Goal: Task Accomplishment & Management: Use online tool/utility

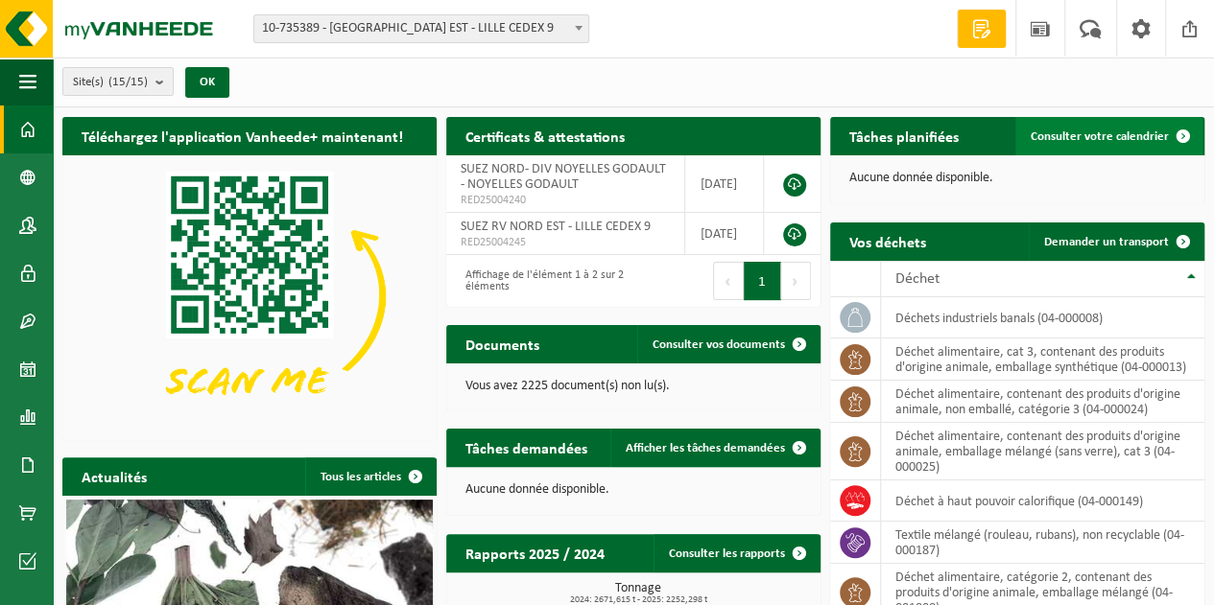
click at [1119, 135] on span "Consulter votre calendrier" at bounding box center [1100, 137] width 138 height 12
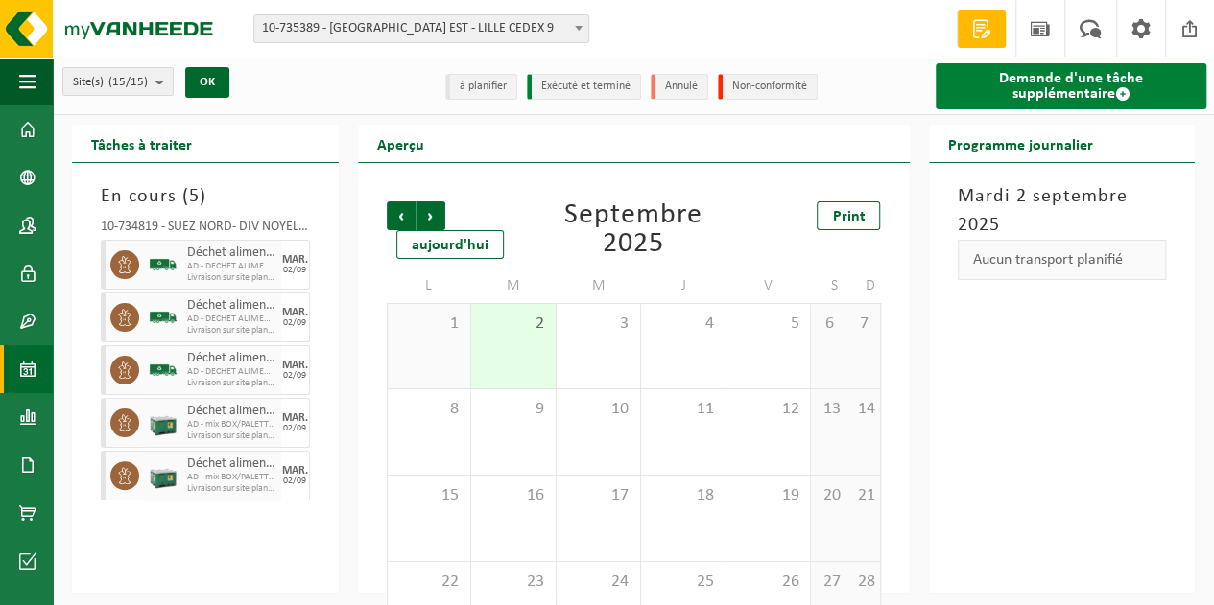
click at [1059, 75] on link "Demande d'une tâche supplémentaire" at bounding box center [1072, 86] width 272 height 46
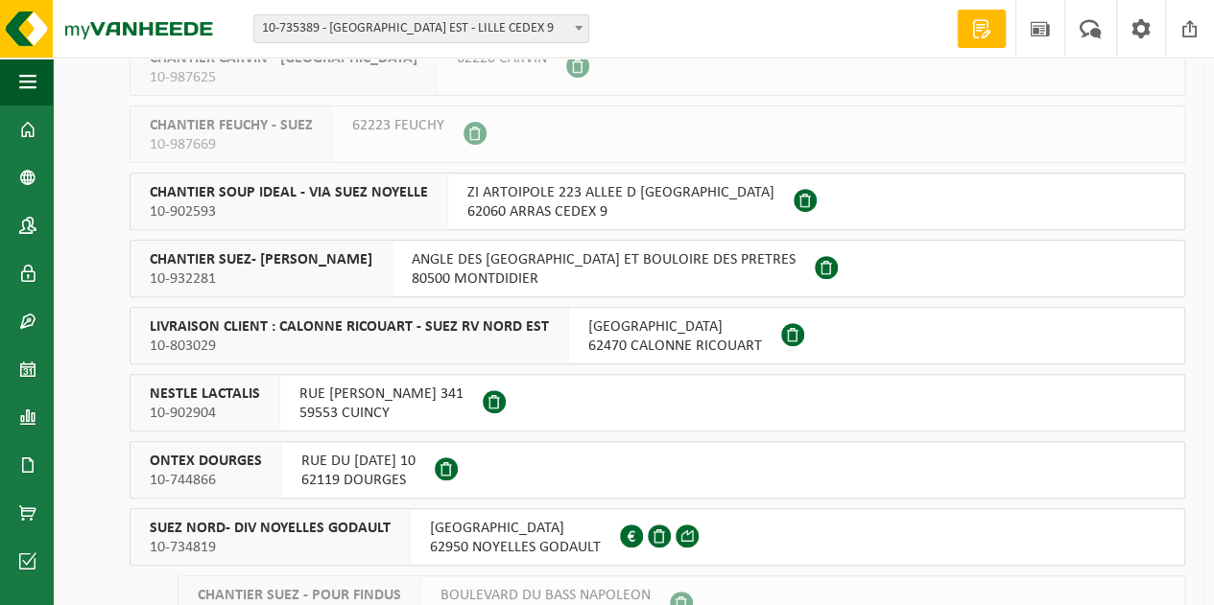
scroll to position [496, 0]
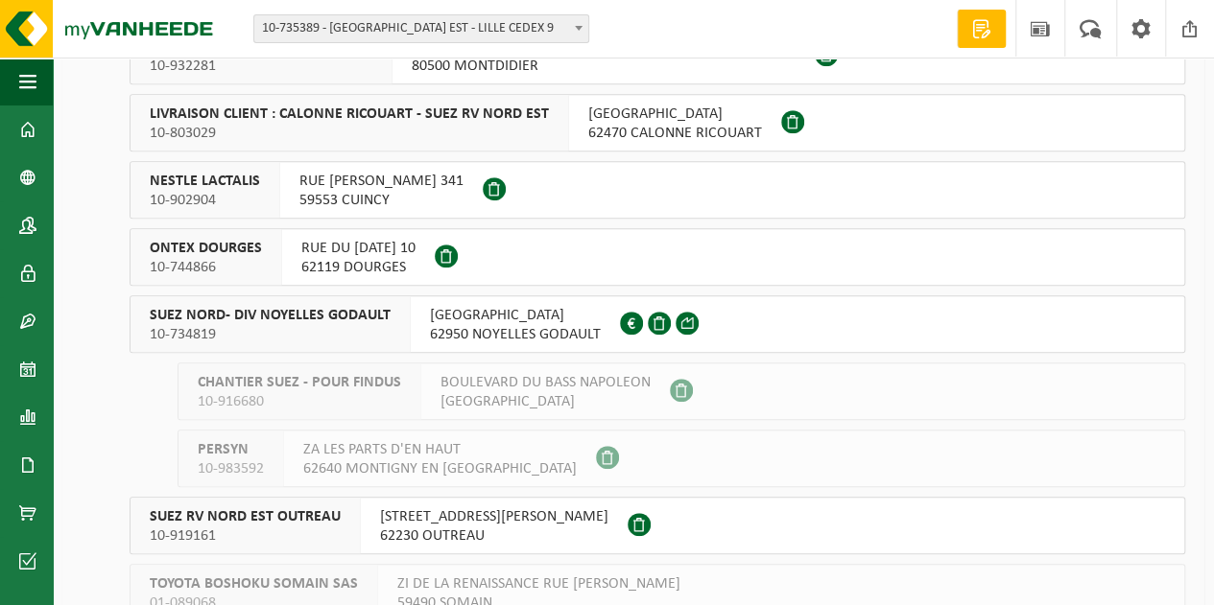
click at [265, 325] on span "10-734819" at bounding box center [270, 334] width 241 height 19
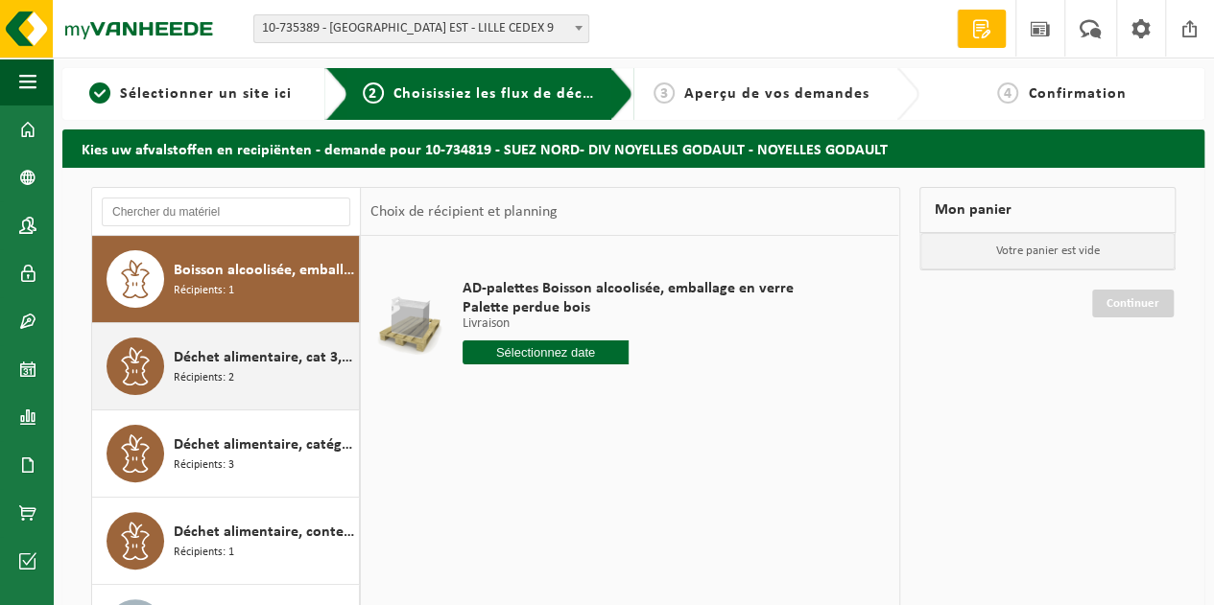
click at [286, 382] on div "Déchet alimentaire, cat 3, contenant des produits d'origine animale, emballage …" at bounding box center [264, 367] width 180 height 58
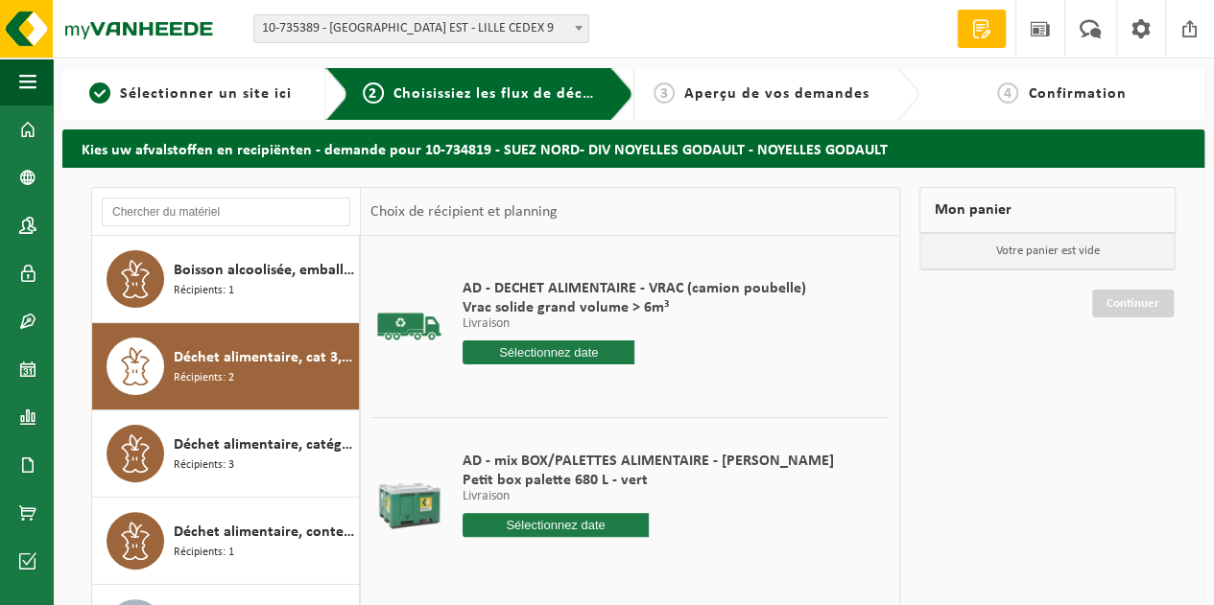
scroll to position [139, 0]
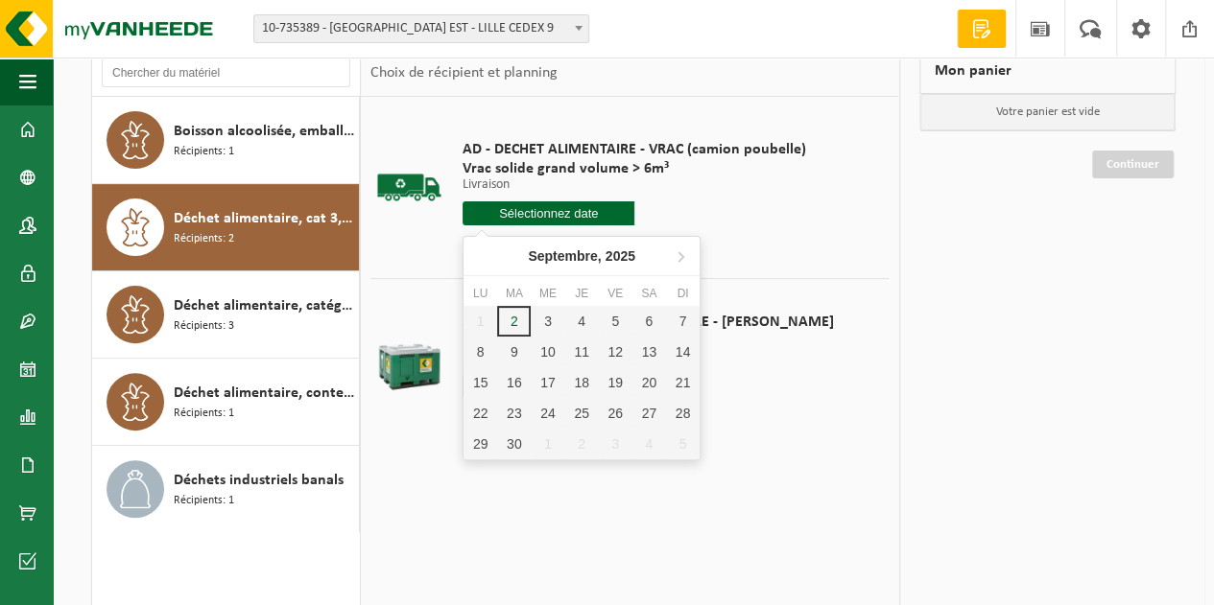
click at [583, 213] on input "text" at bounding box center [549, 214] width 172 height 24
click at [557, 323] on div "3" at bounding box center [548, 321] width 34 height 31
type input "à partir de 2025-09-03"
type input "2025-09-03"
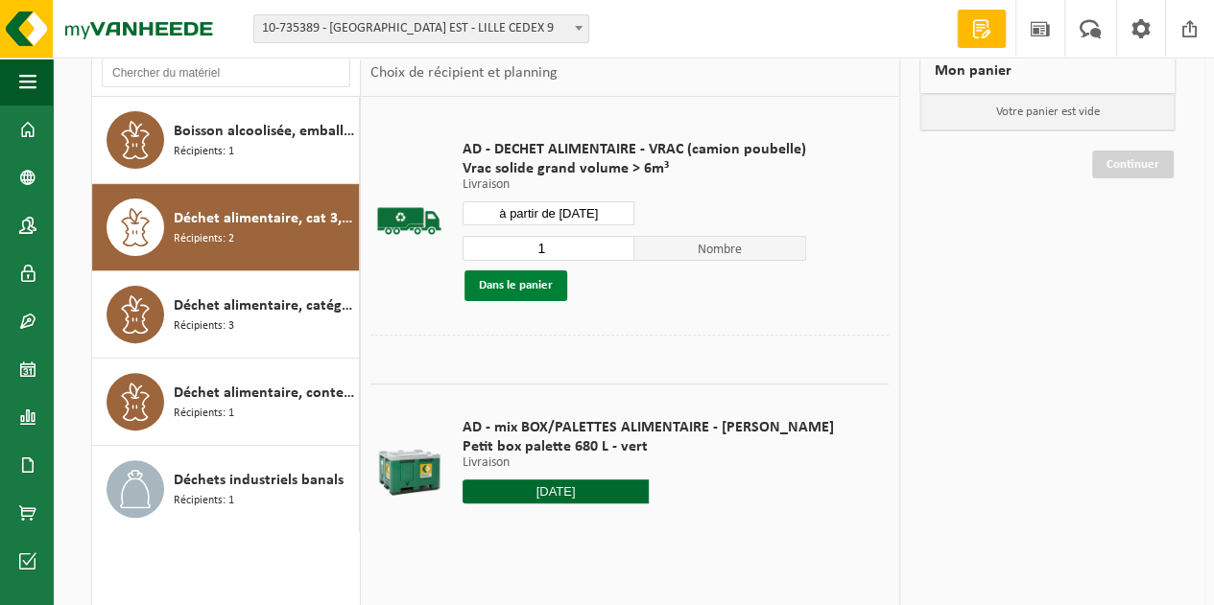
click at [547, 293] on button "Dans le panier" at bounding box center [515, 286] width 103 height 31
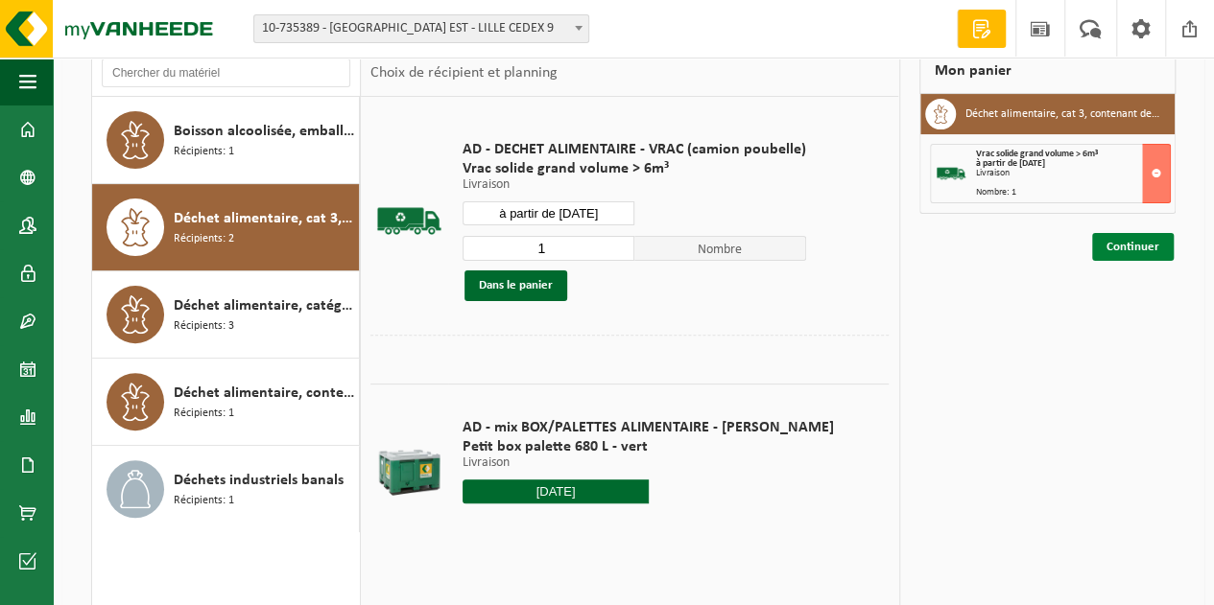
click at [1132, 244] on link "Continuer" at bounding box center [1133, 247] width 82 height 28
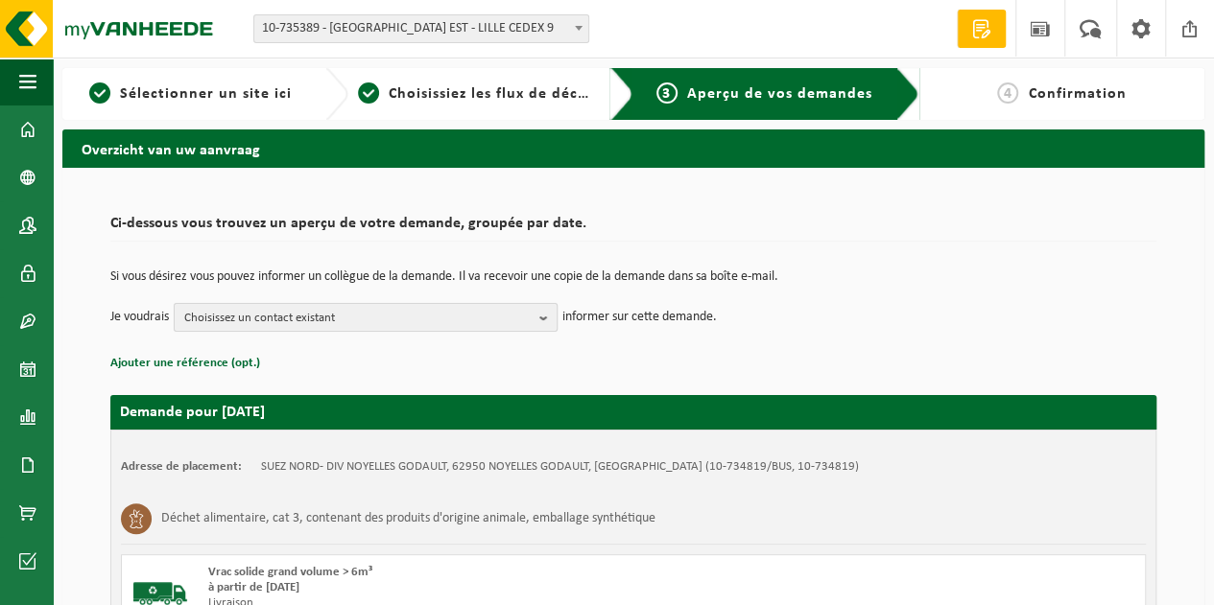
click at [550, 320] on b "button" at bounding box center [547, 317] width 17 height 27
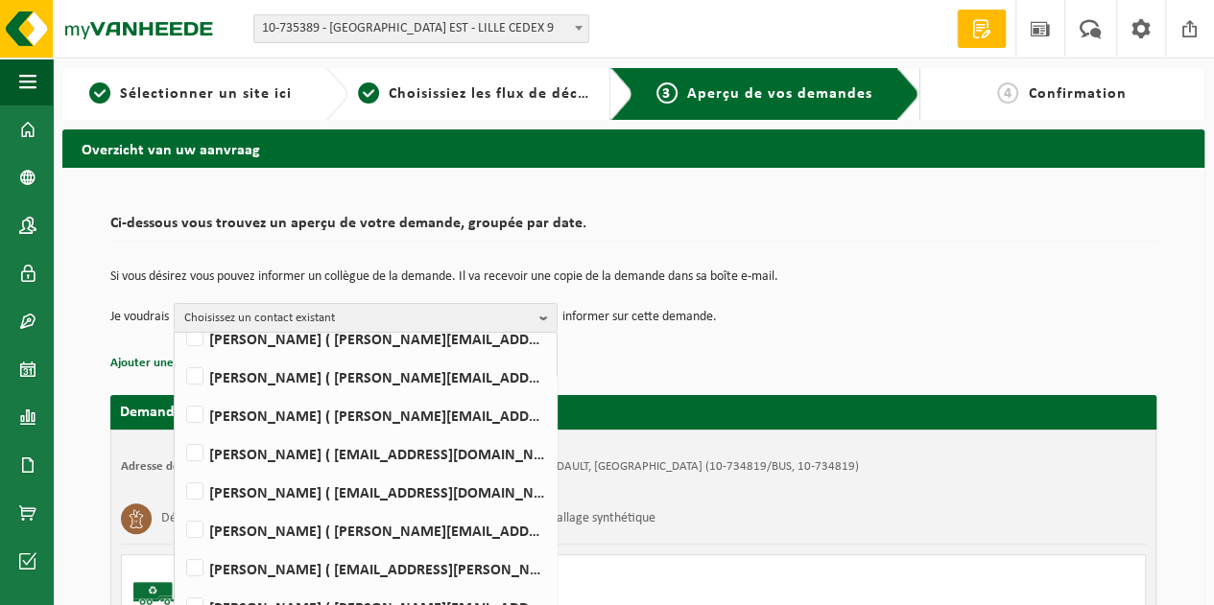
scroll to position [288, 0]
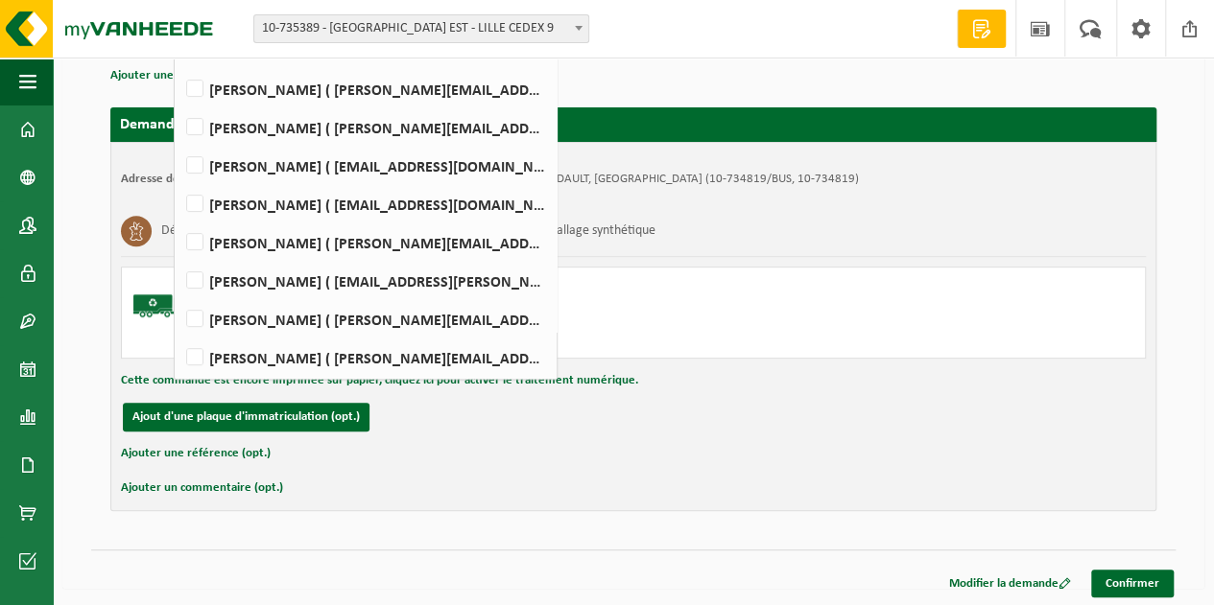
click at [332, 337] on li "Jerome Smal ( jerome.smal@suez.com )" at bounding box center [365, 353] width 372 height 38
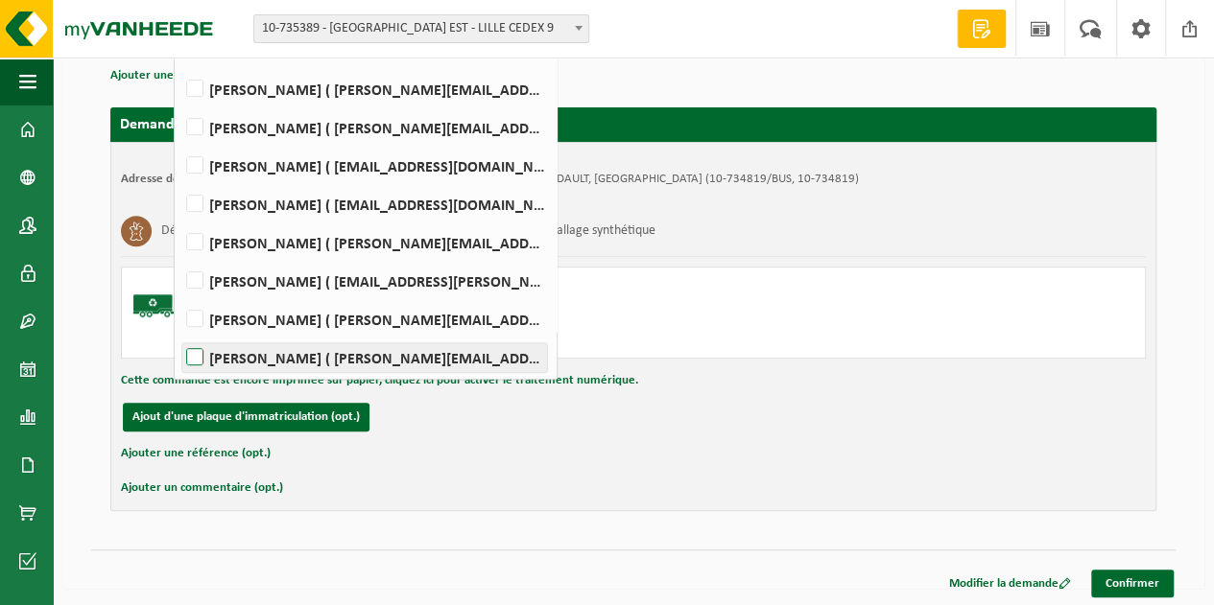
click at [331, 354] on label "Jerome Smal ( jerome.smal@suez.com )" at bounding box center [364, 358] width 365 height 29
click at [179, 334] on input "Jerome Smal ( jerome.smal@suez.com )" at bounding box center [178, 333] width 1 height 1
checkbox input "true"
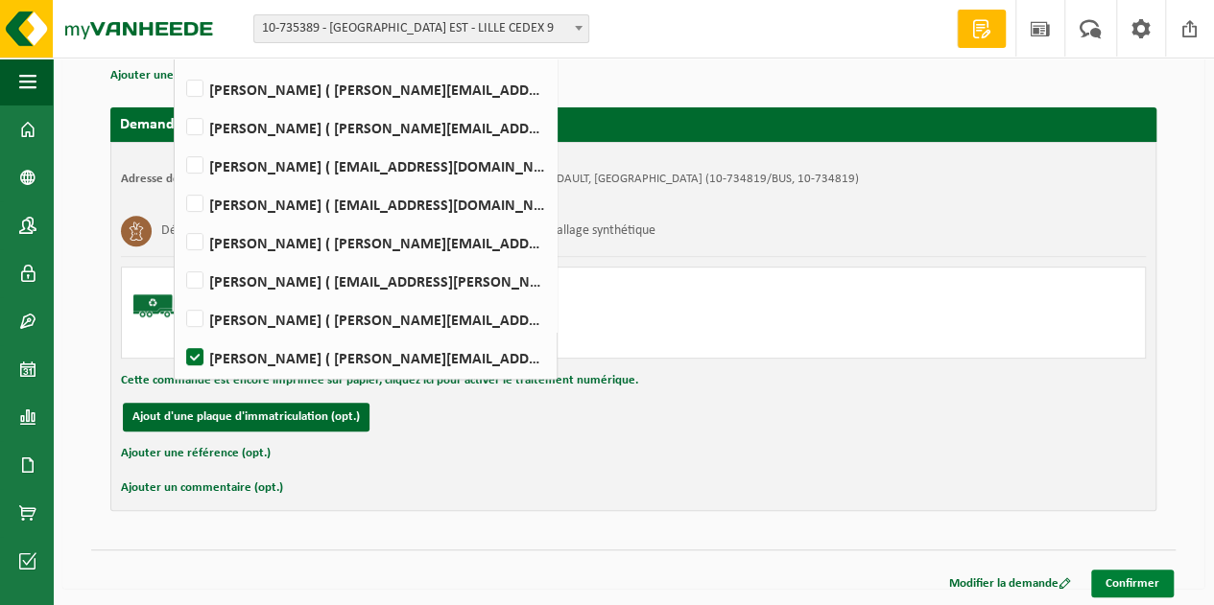
click at [1122, 582] on link "Confirmer" at bounding box center [1132, 584] width 83 height 28
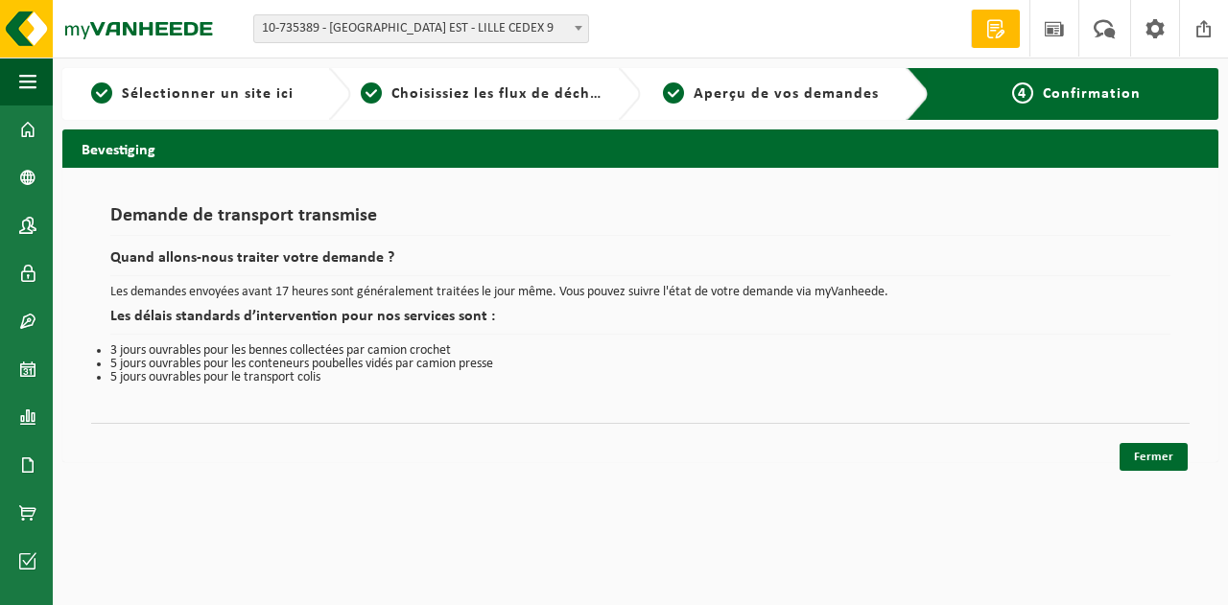
click at [1040, 367] on li "5 jours ouvrables pour les conteneurs poubelles vidés par camion presse" at bounding box center [640, 364] width 1060 height 13
click at [1145, 446] on link "Fermer" at bounding box center [1154, 457] width 68 height 28
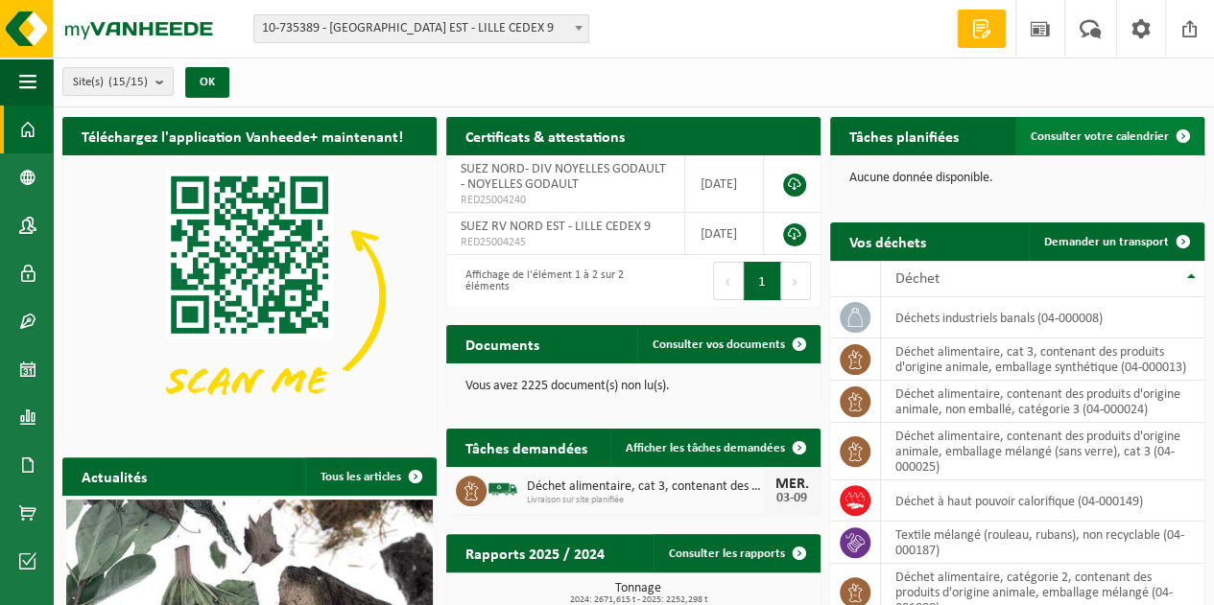
click at [1138, 128] on link "Consulter votre calendrier" at bounding box center [1108, 136] width 187 height 38
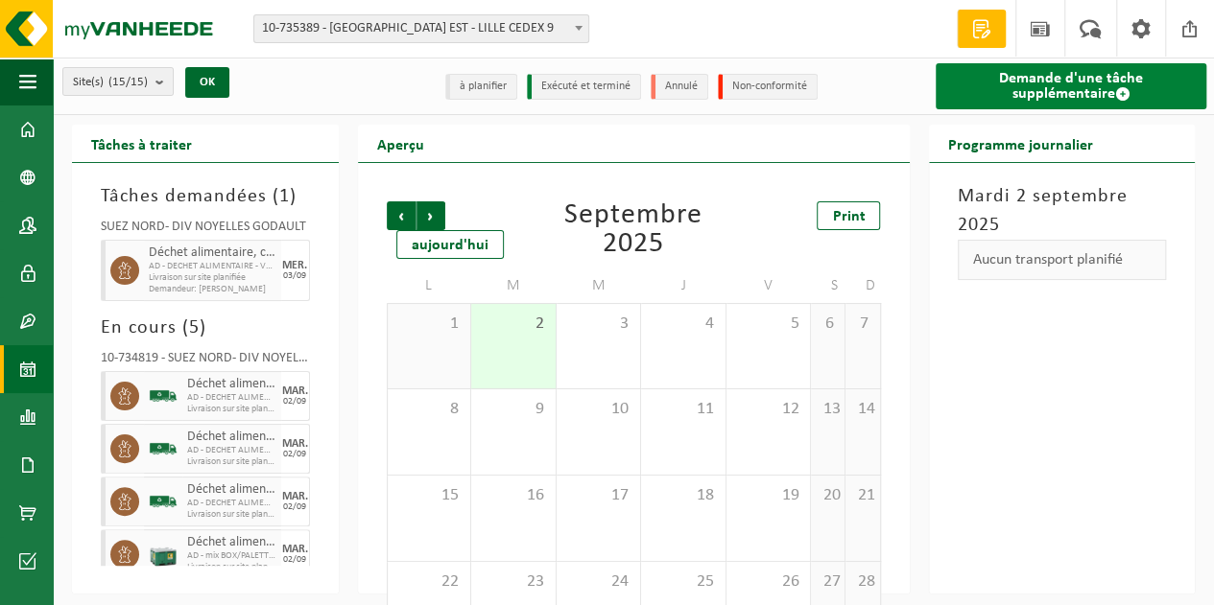
click at [1056, 83] on link "Demande d'une tâche supplémentaire" at bounding box center [1072, 86] width 272 height 46
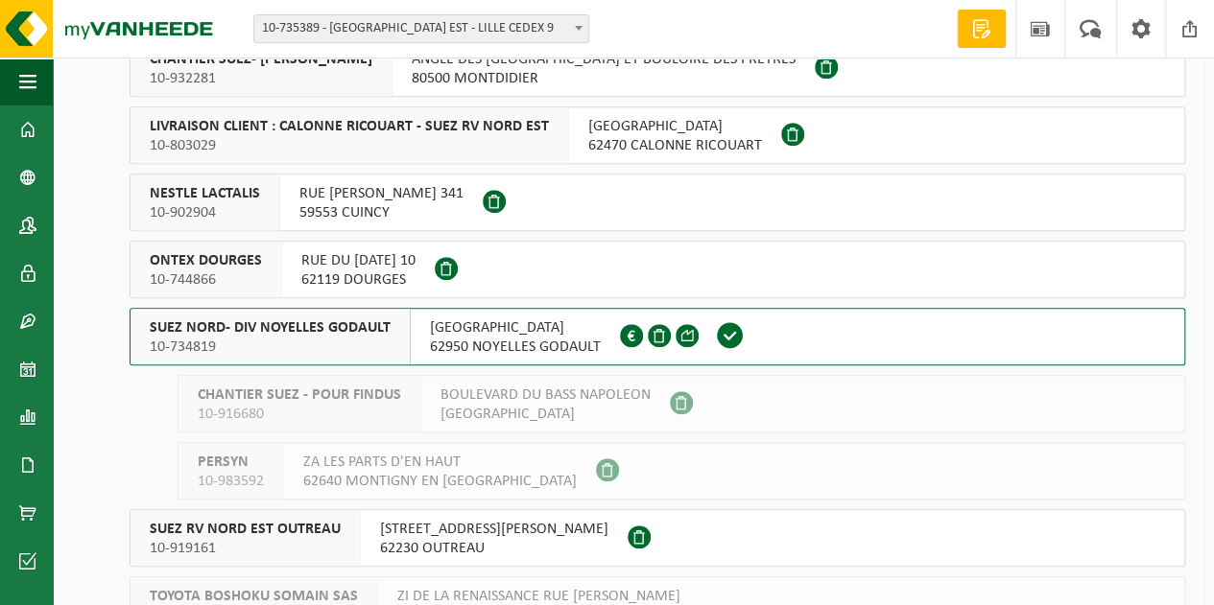
scroll to position [483, 0]
click at [277, 334] on span "SUEZ NORD- DIV NOYELLES GODAULT" at bounding box center [270, 329] width 241 height 19
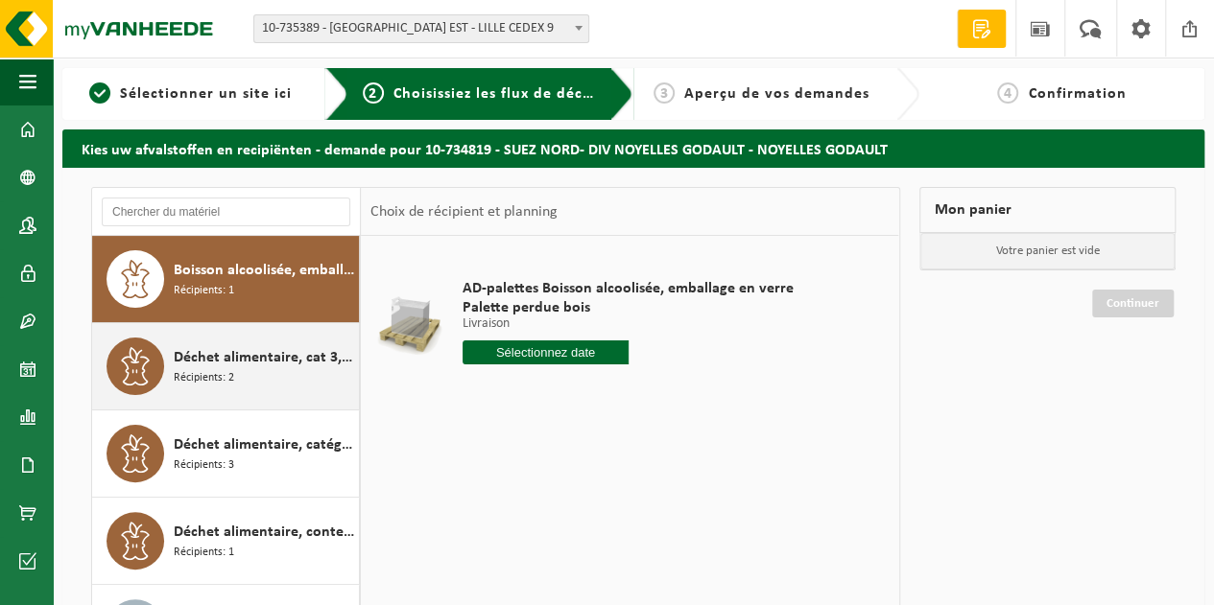
click at [272, 347] on span "Déchet alimentaire, cat 3, contenant des produits d'origine animale, emballage …" at bounding box center [264, 357] width 180 height 23
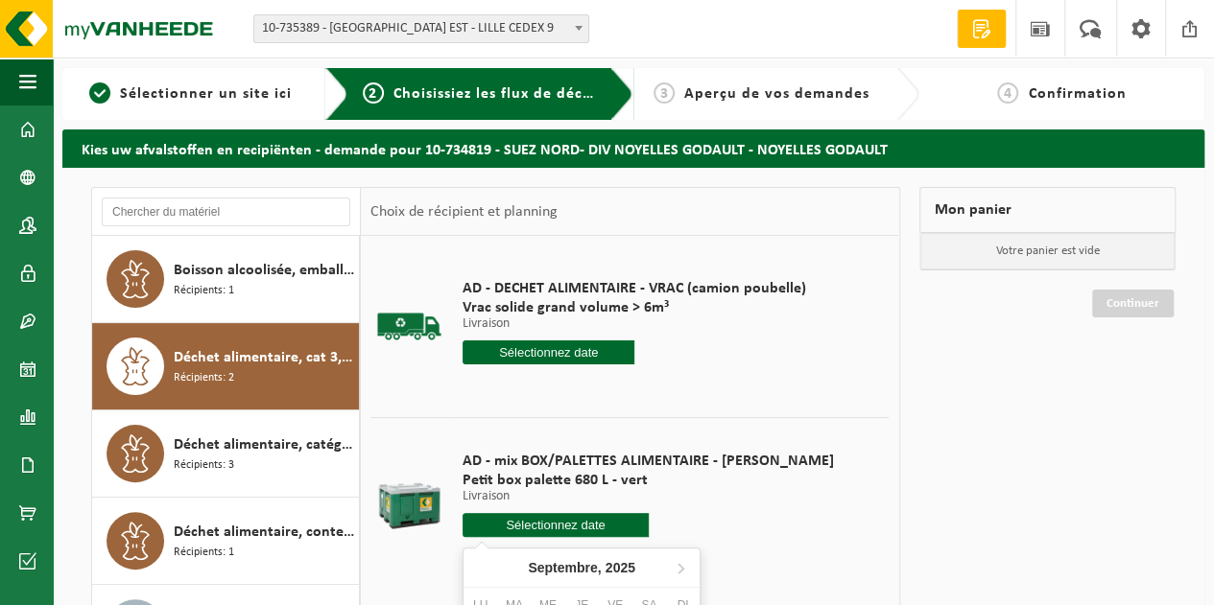
click at [530, 529] on input "text" at bounding box center [556, 525] width 186 height 24
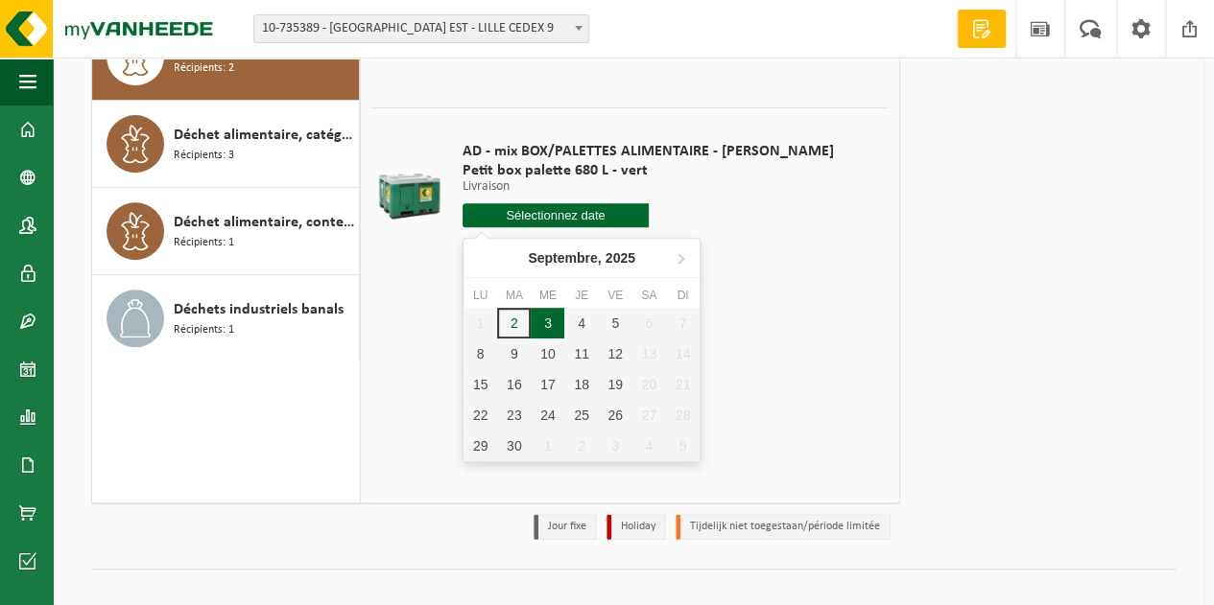
click at [549, 320] on div "3" at bounding box center [548, 323] width 34 height 31
type input "à partir de 2025-09-03"
type input "2025-09-03"
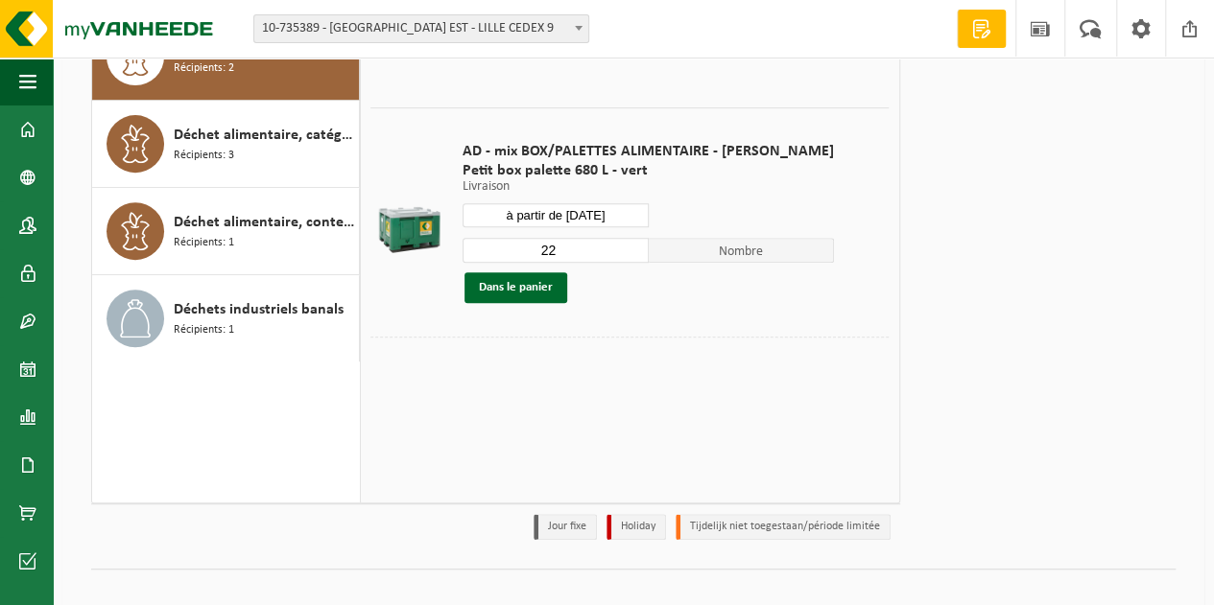
click at [539, 245] on input "22" at bounding box center [556, 250] width 186 height 25
type input "2"
type input "1"
click at [539, 295] on button "Dans le panier" at bounding box center [515, 288] width 103 height 31
click at [1138, 85] on link "Continuer" at bounding box center [1133, 76] width 82 height 28
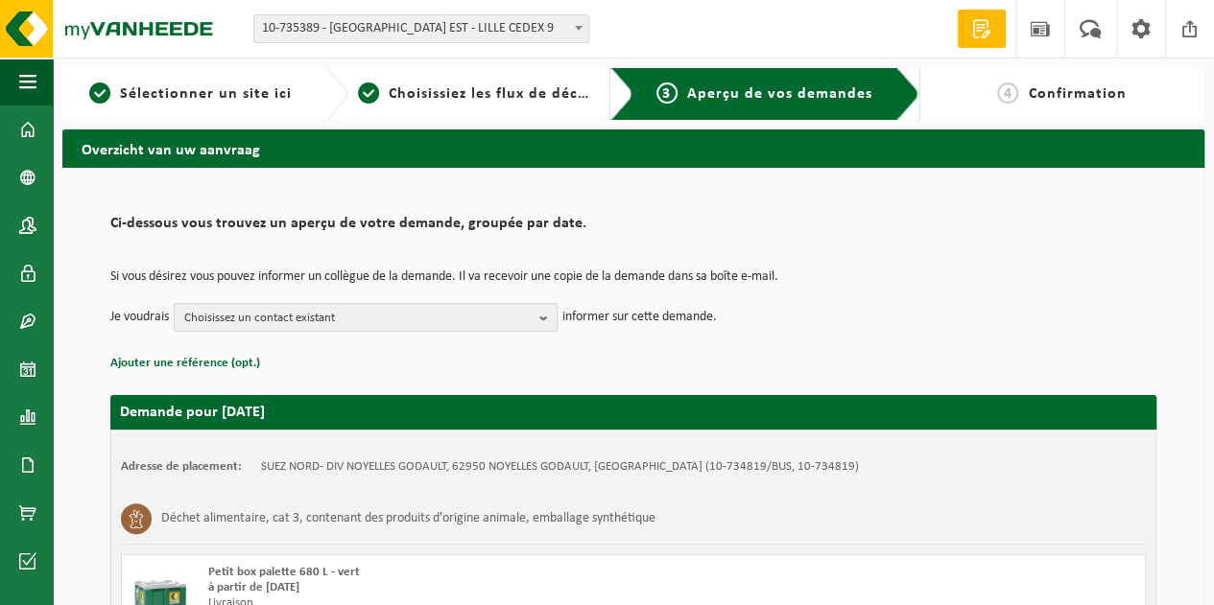
click at [528, 310] on span "Choisissez un contact existant" at bounding box center [357, 318] width 347 height 29
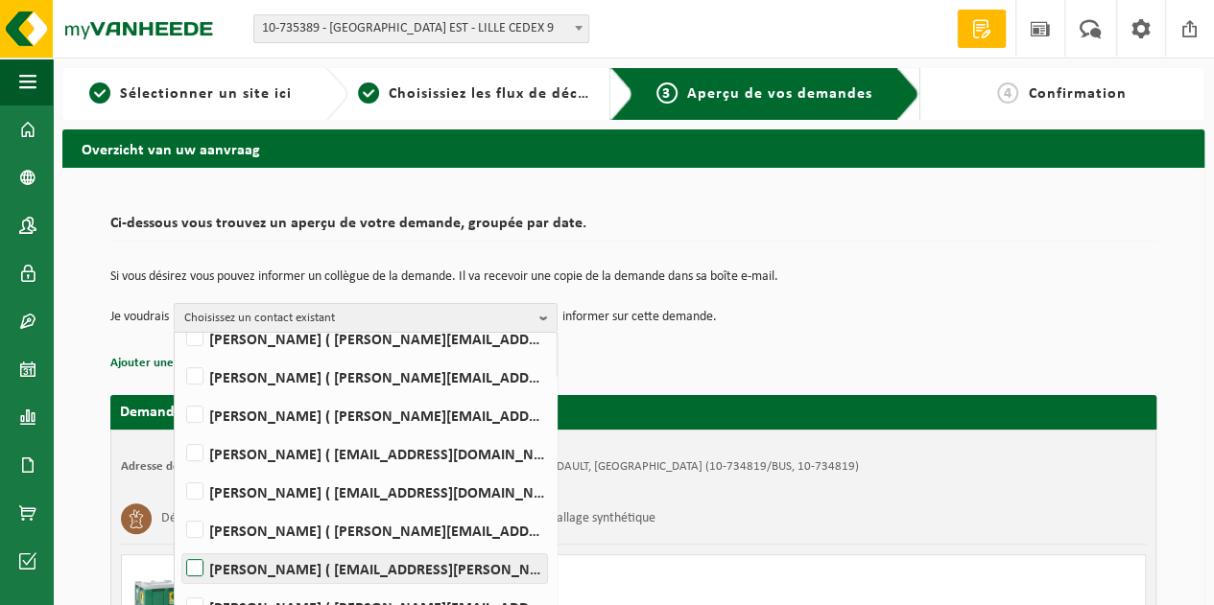
scroll to position [288, 0]
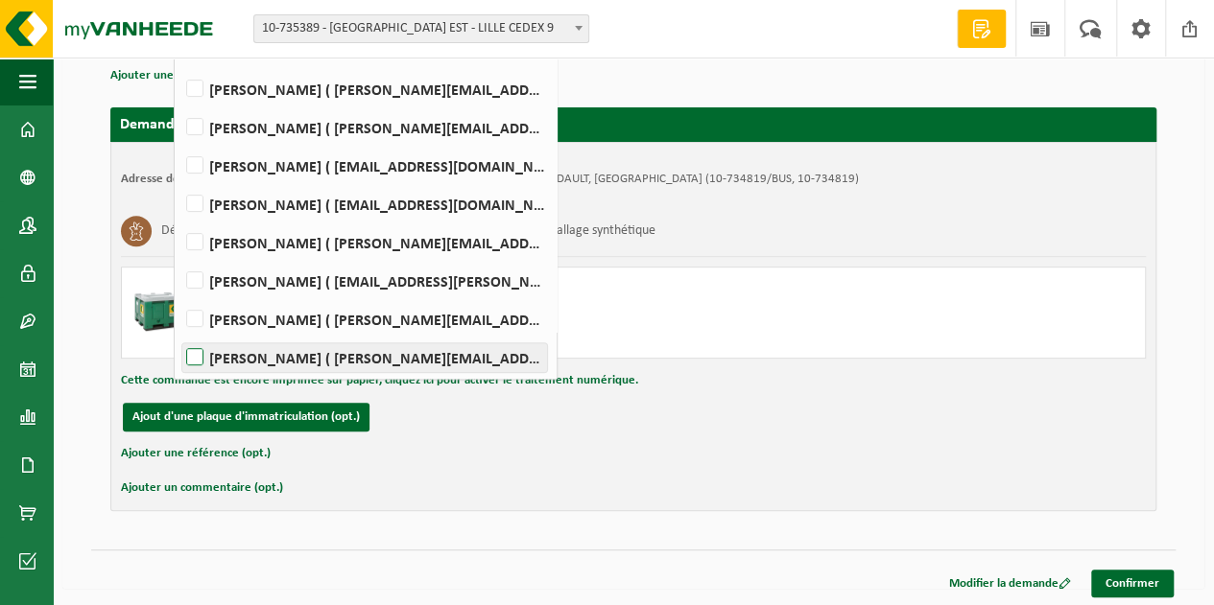
click at [342, 352] on label "Jerome Smal ( jerome.smal@suez.com )" at bounding box center [364, 358] width 365 height 29
click at [179, 334] on input "Jerome Smal ( jerome.smal@suez.com )" at bounding box center [178, 333] width 1 height 1
checkbox input "true"
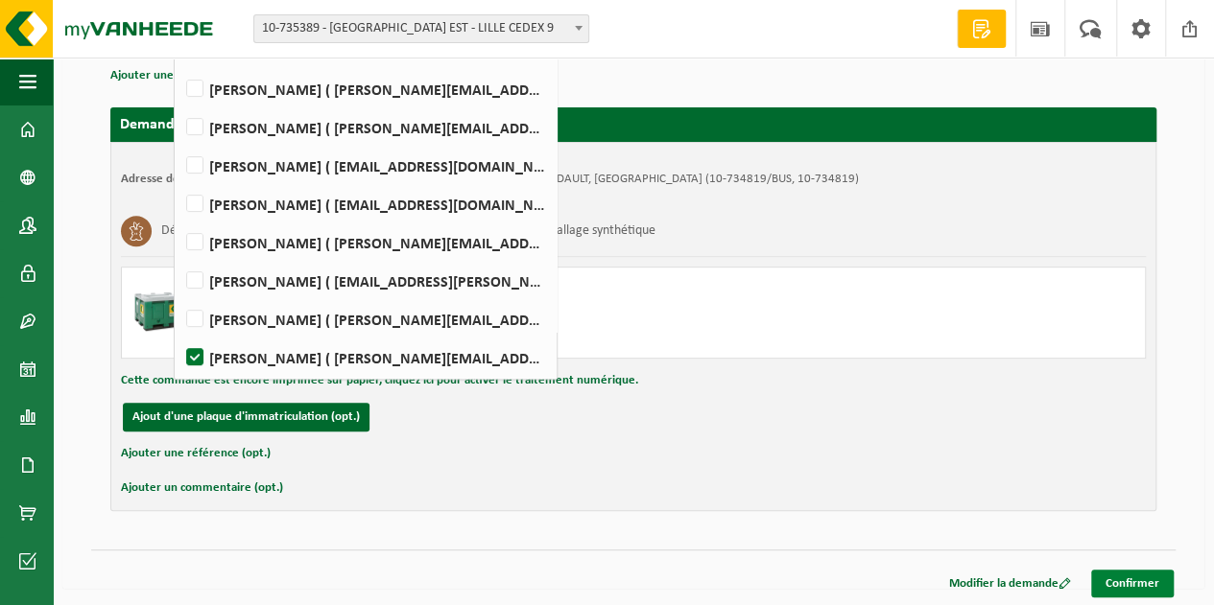
click at [1150, 578] on link "Confirmer" at bounding box center [1132, 584] width 83 height 28
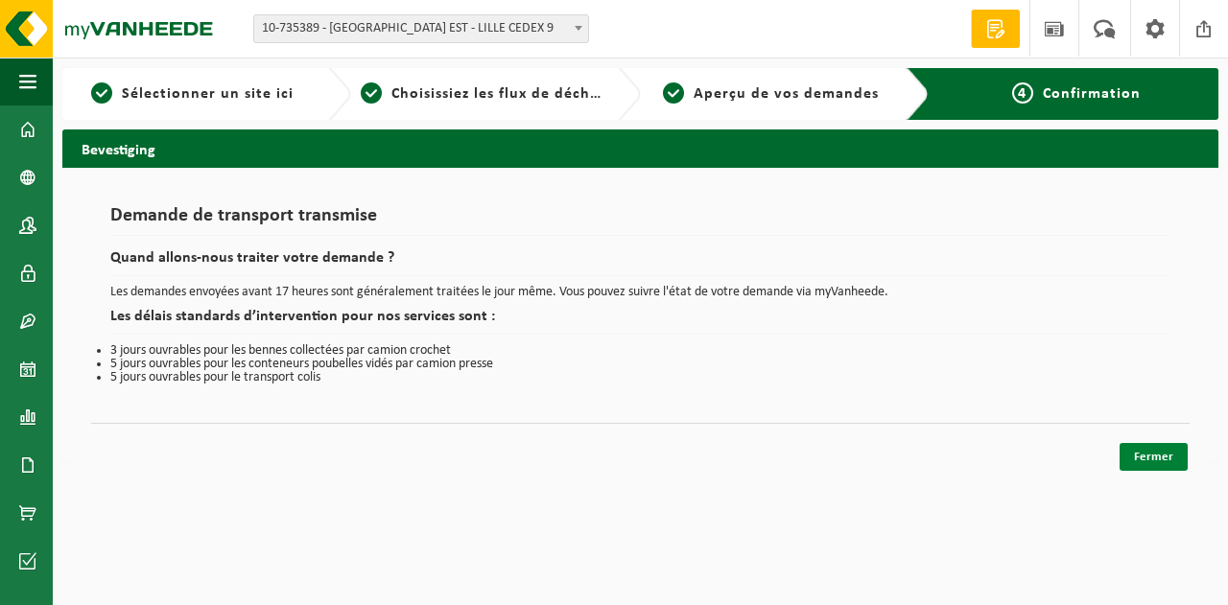
click at [1164, 460] on link "Fermer" at bounding box center [1154, 457] width 68 height 28
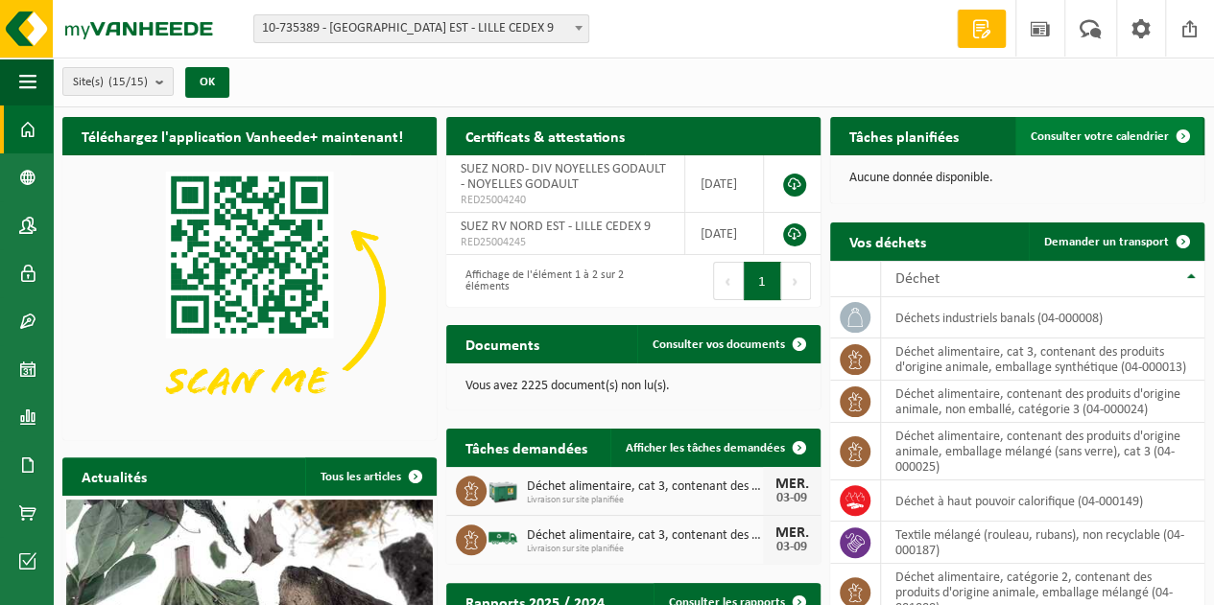
click at [1152, 137] on span "Consulter votre calendrier" at bounding box center [1100, 137] width 138 height 12
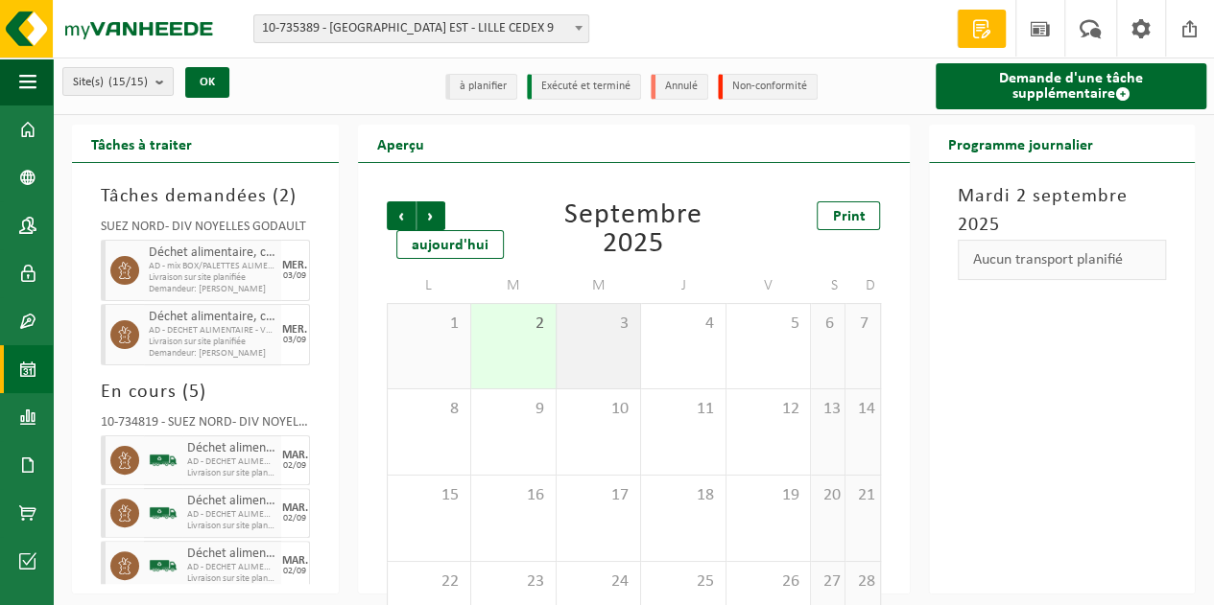
click at [615, 345] on div "3" at bounding box center [599, 346] width 84 height 84
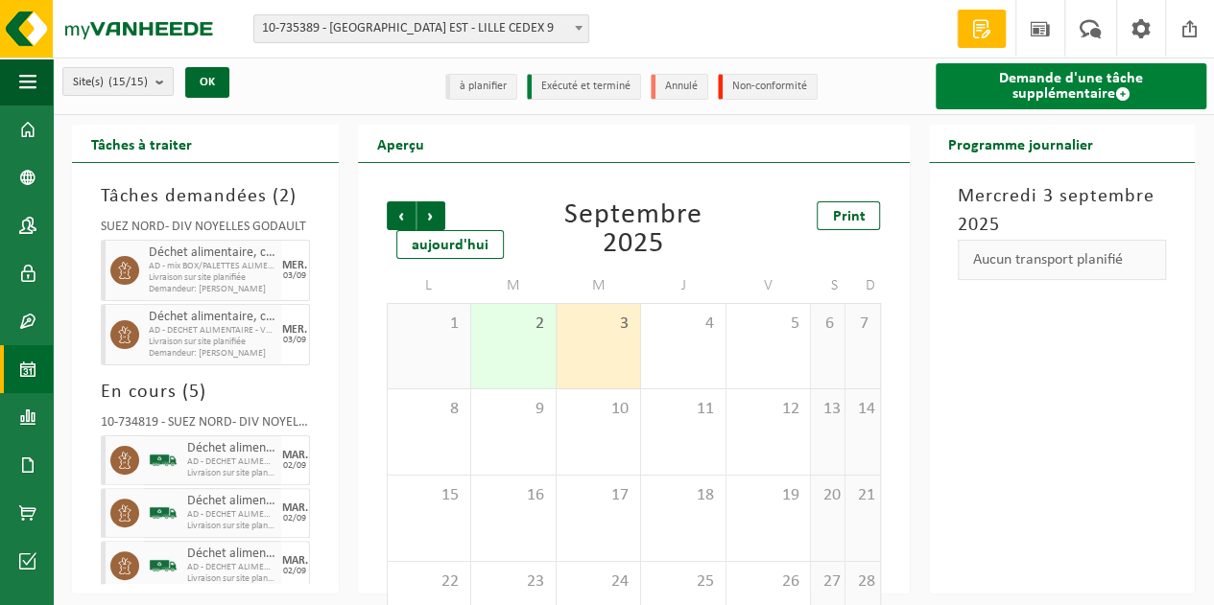
click at [1123, 90] on span at bounding box center [1121, 93] width 15 height 15
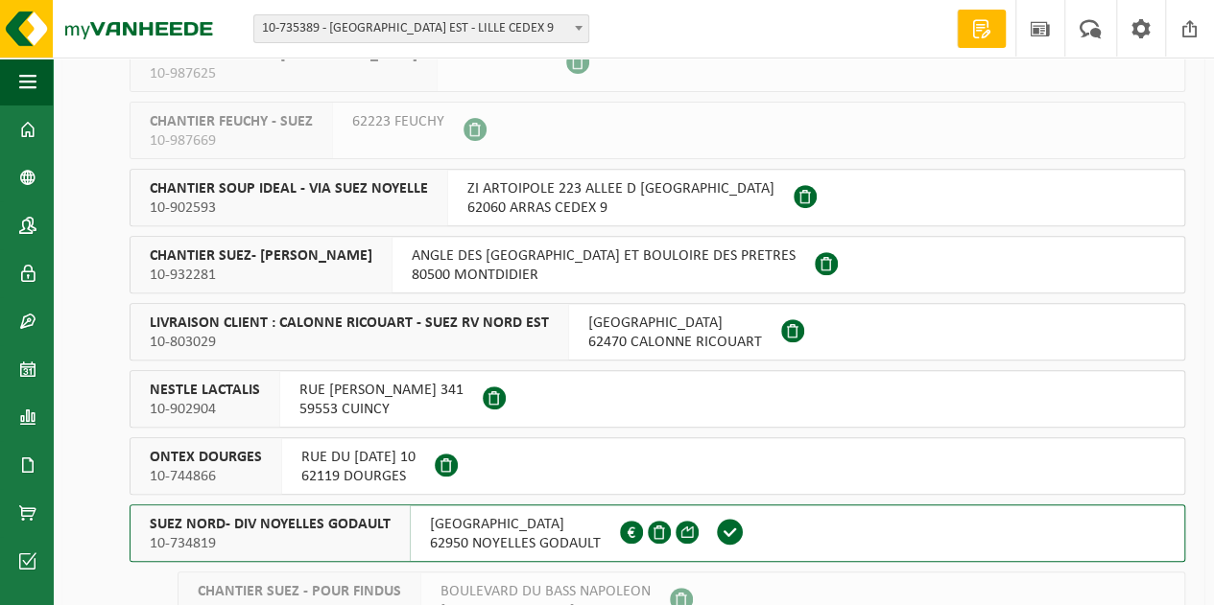
scroll to position [286, 0]
click at [242, 548] on span "10-734819" at bounding box center [270, 544] width 241 height 19
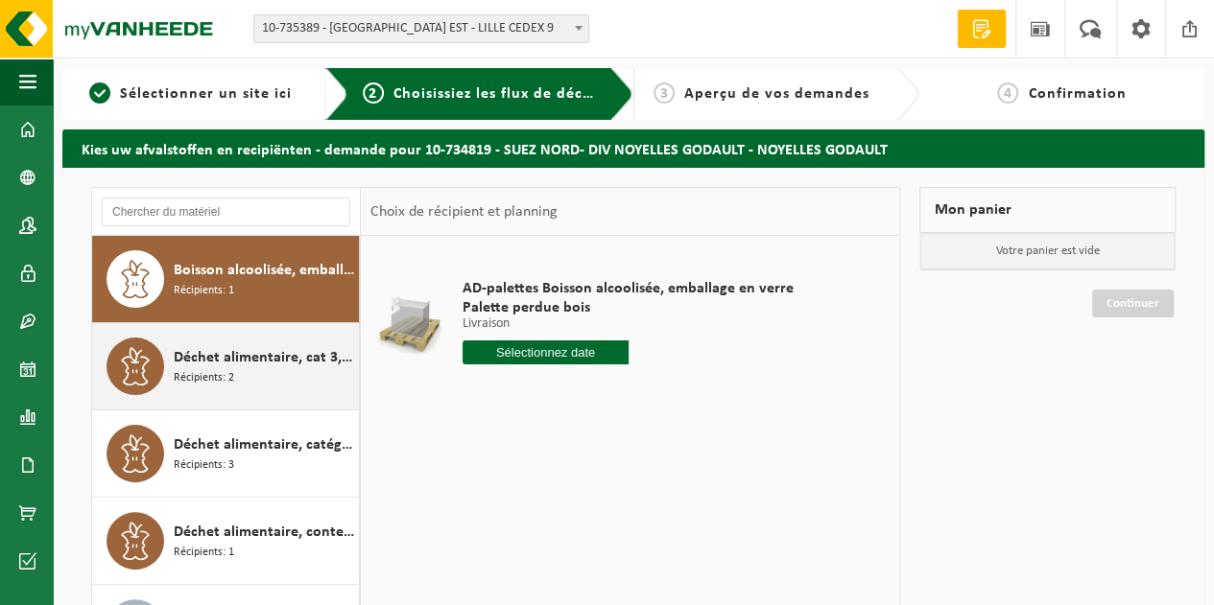
click at [263, 374] on div "Déchet alimentaire, cat 3, contenant des produits d'origine animale, emballage …" at bounding box center [264, 367] width 180 height 58
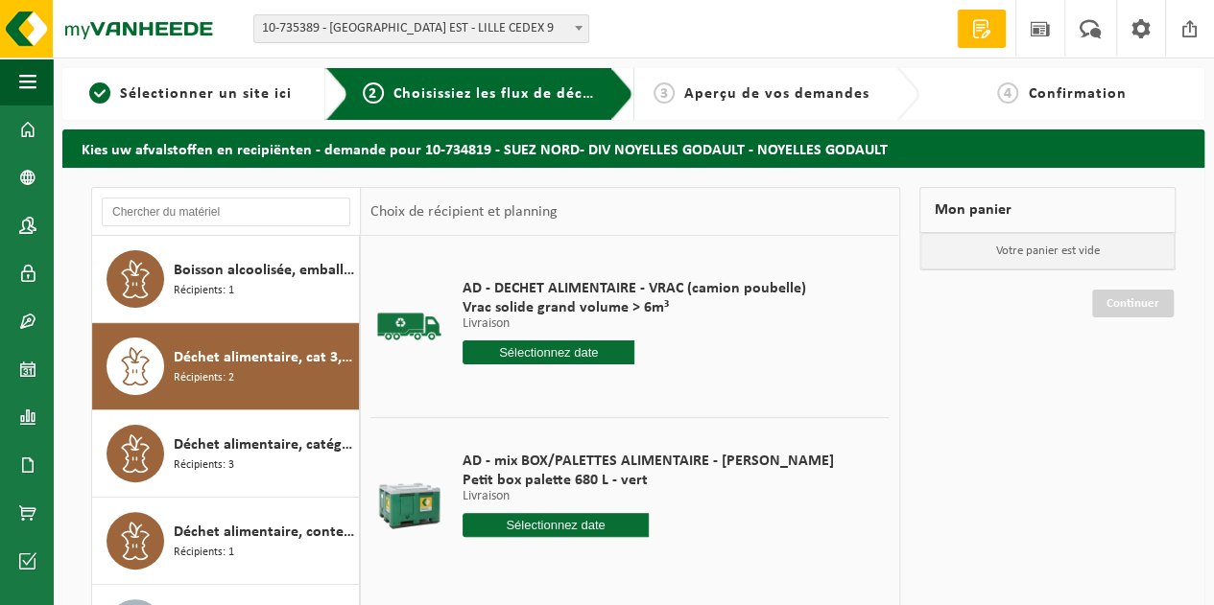
click at [528, 344] on input "text" at bounding box center [549, 353] width 172 height 24
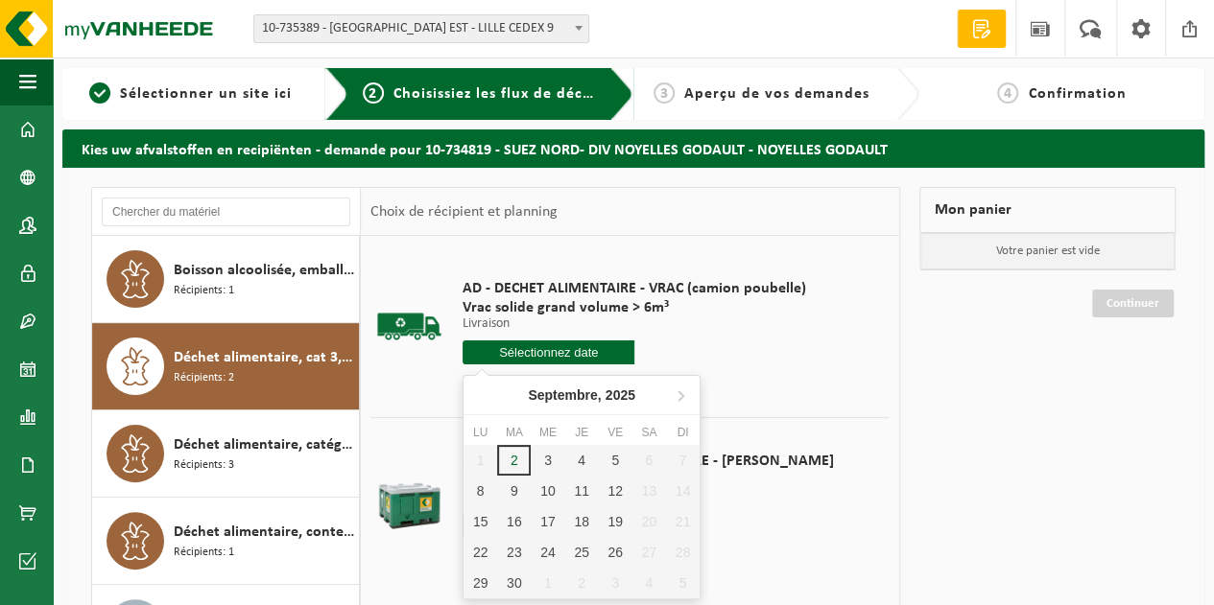
click at [820, 481] on td "AD - mix BOX/PALETTES ALIMENTAIRE - BILLY Petit box palette 680 L - vert Livrai…" at bounding box center [668, 498] width 440 height 163
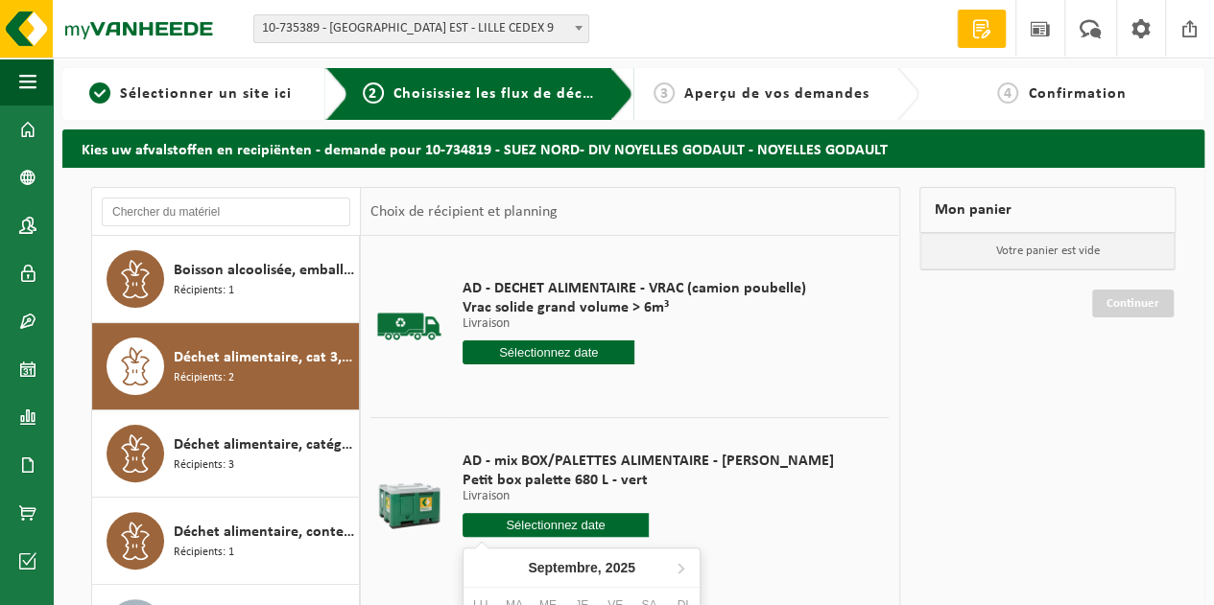
click at [535, 523] on input "text" at bounding box center [556, 525] width 186 height 24
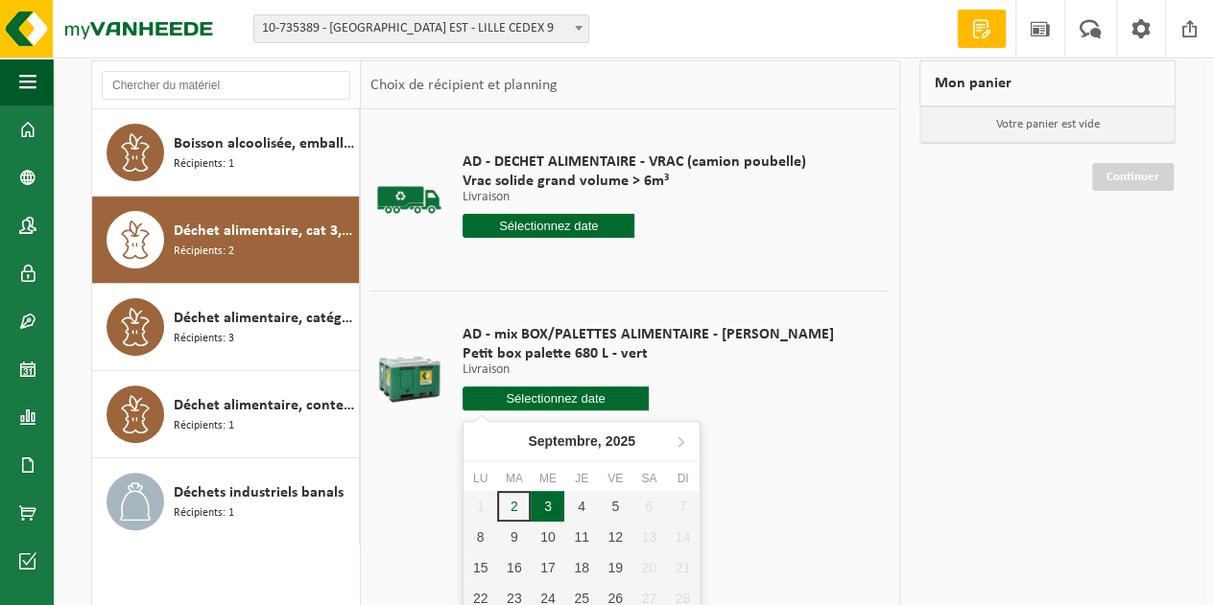
click at [563, 509] on div "3" at bounding box center [548, 506] width 34 height 31
type input "à partir de 2025-09-03"
type input "2025-09-03"
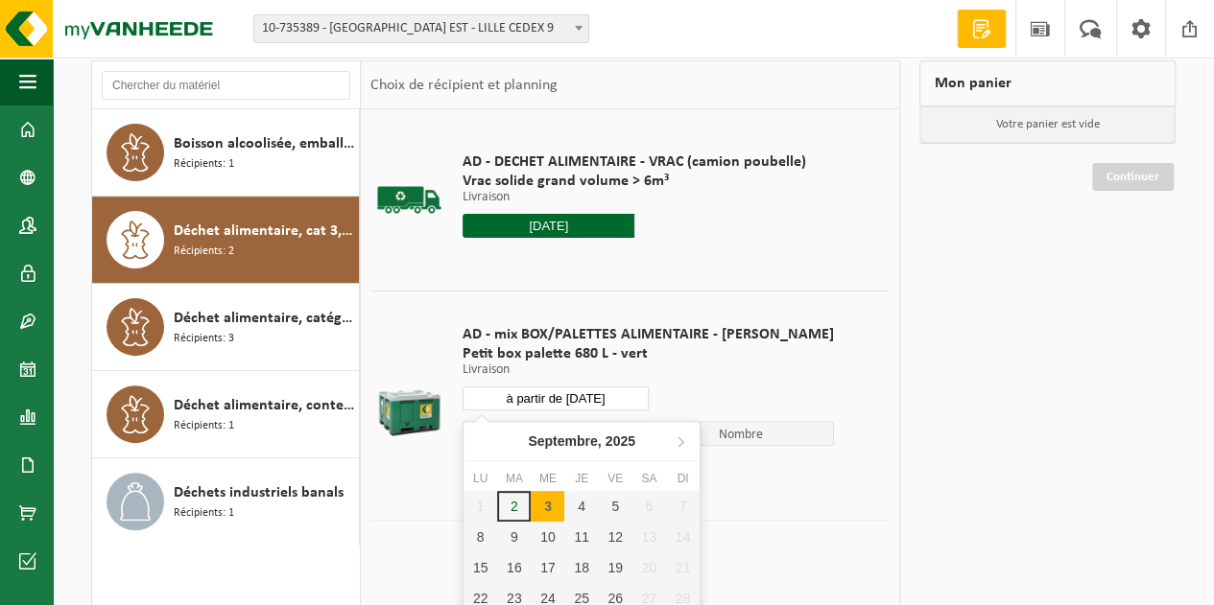
click at [530, 404] on input "à partir de [DATE]" at bounding box center [556, 399] width 186 height 24
click at [783, 361] on td "AD - mix BOX/PALETTES ALIMENTAIRE - BILLY Petit box palette 680 L - vert Livrai…" at bounding box center [668, 405] width 440 height 229
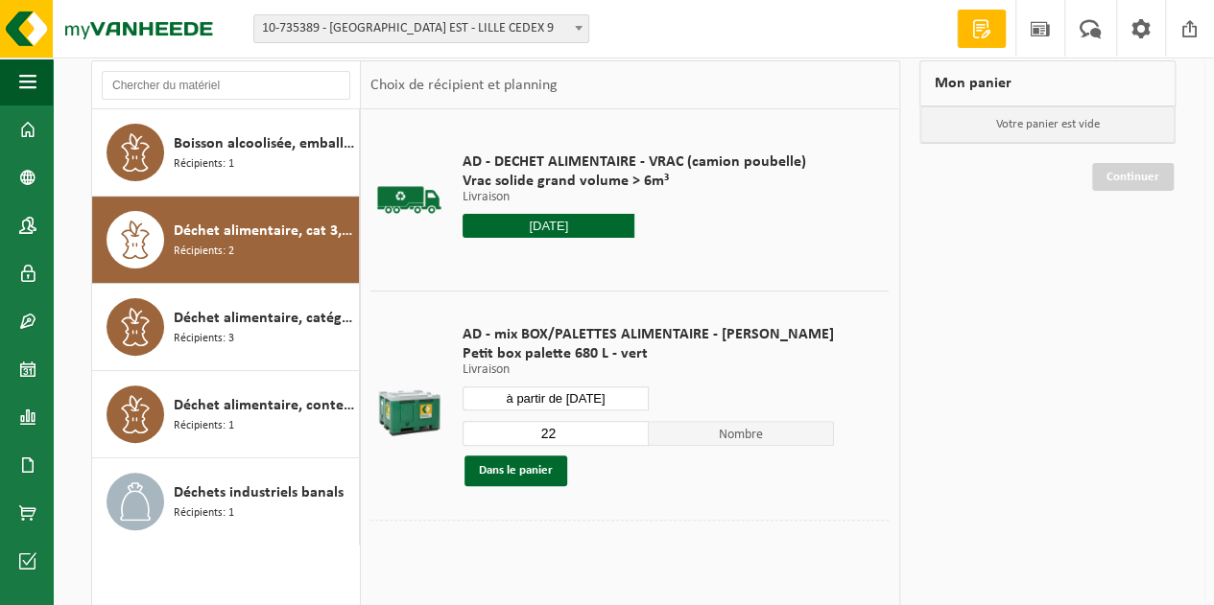
click at [555, 435] on input "22" at bounding box center [556, 433] width 186 height 25
type input "2"
type input "1"
click at [533, 480] on button "Dans le panier" at bounding box center [515, 471] width 103 height 31
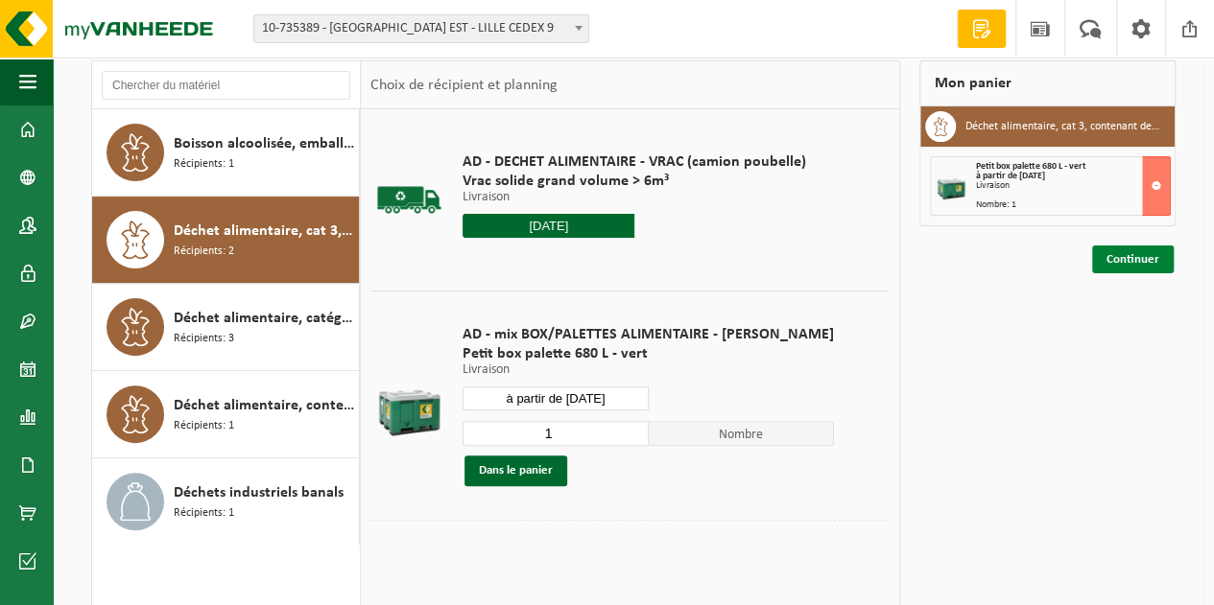
click at [1131, 265] on link "Continuer" at bounding box center [1133, 260] width 82 height 28
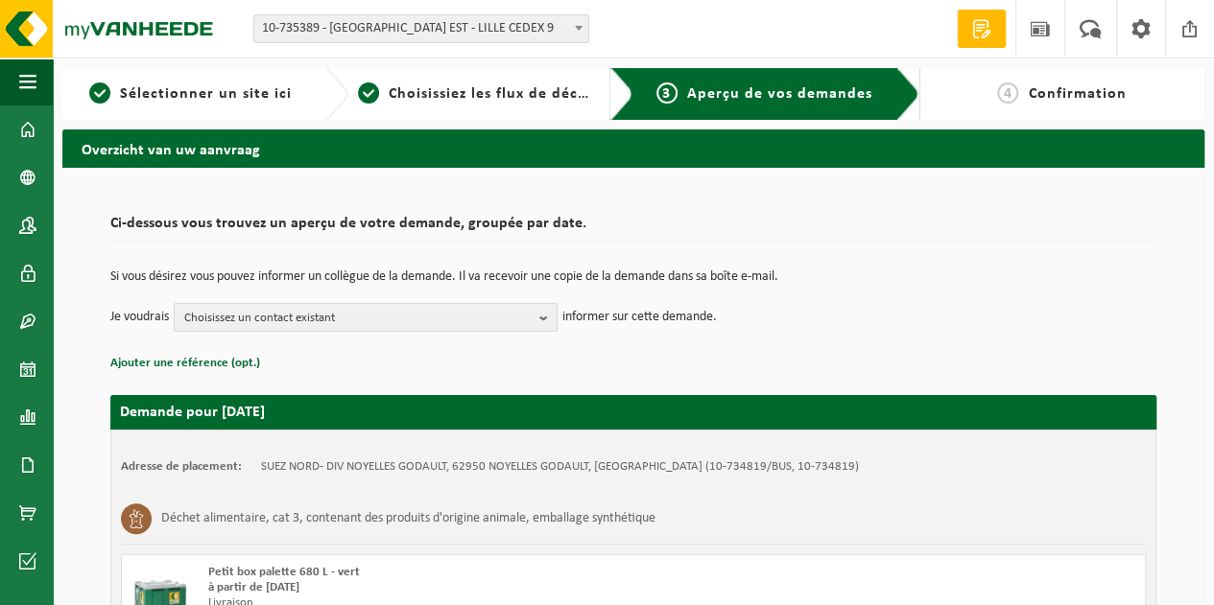
click at [546, 311] on b "button" at bounding box center [547, 317] width 17 height 27
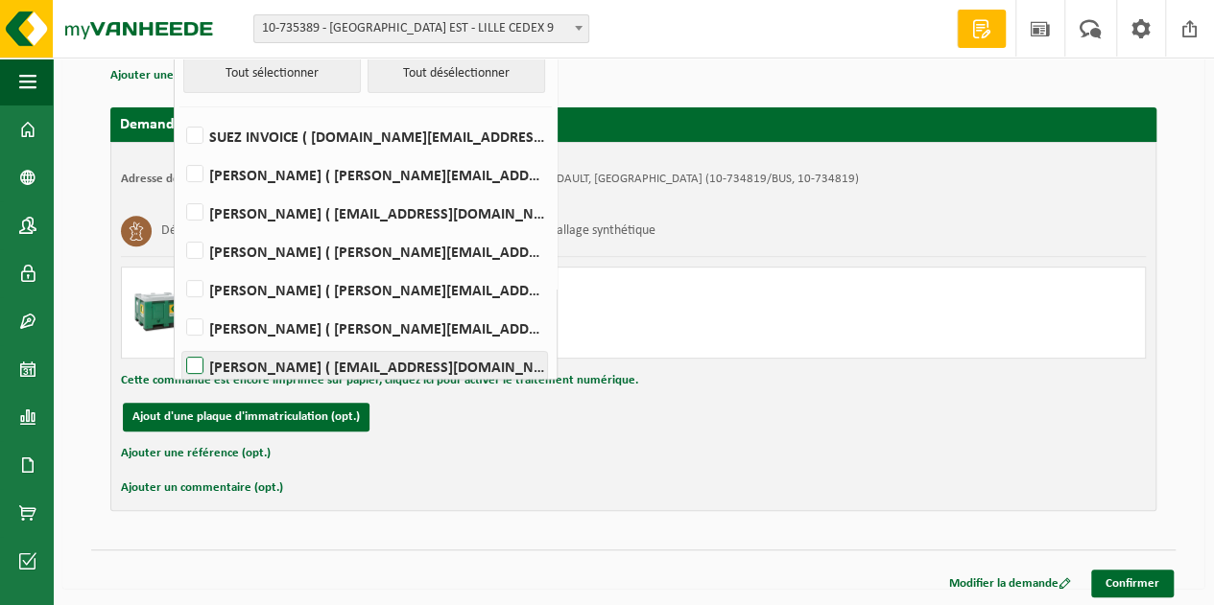
scroll to position [201, 0]
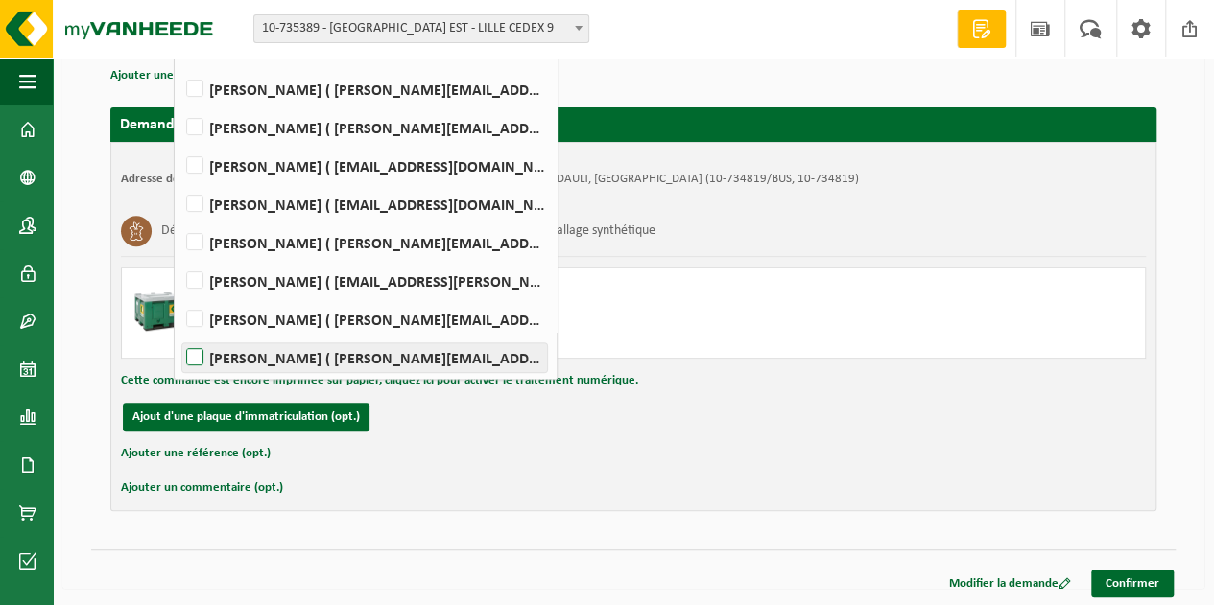
click at [196, 359] on label "Jerome Smal ( jerome.smal@suez.com )" at bounding box center [364, 358] width 365 height 29
click at [179, 334] on input "Jerome Smal ( jerome.smal@suez.com )" at bounding box center [178, 333] width 1 height 1
checkbox input "true"
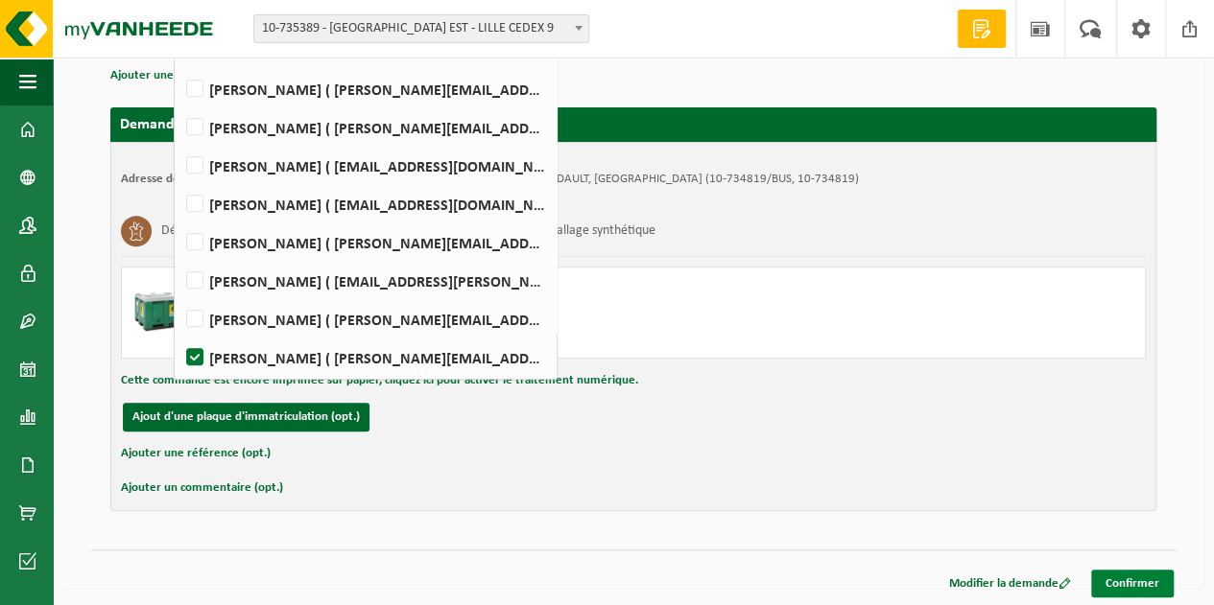
click at [1111, 575] on link "Confirmer" at bounding box center [1132, 584] width 83 height 28
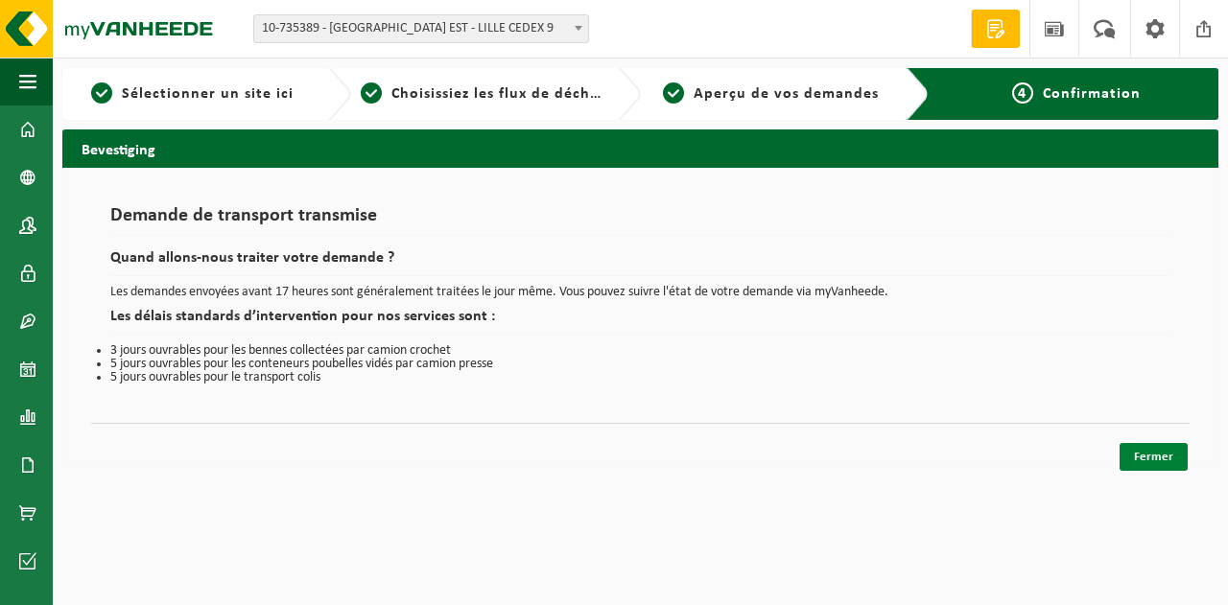
click at [1165, 454] on link "Fermer" at bounding box center [1154, 457] width 68 height 28
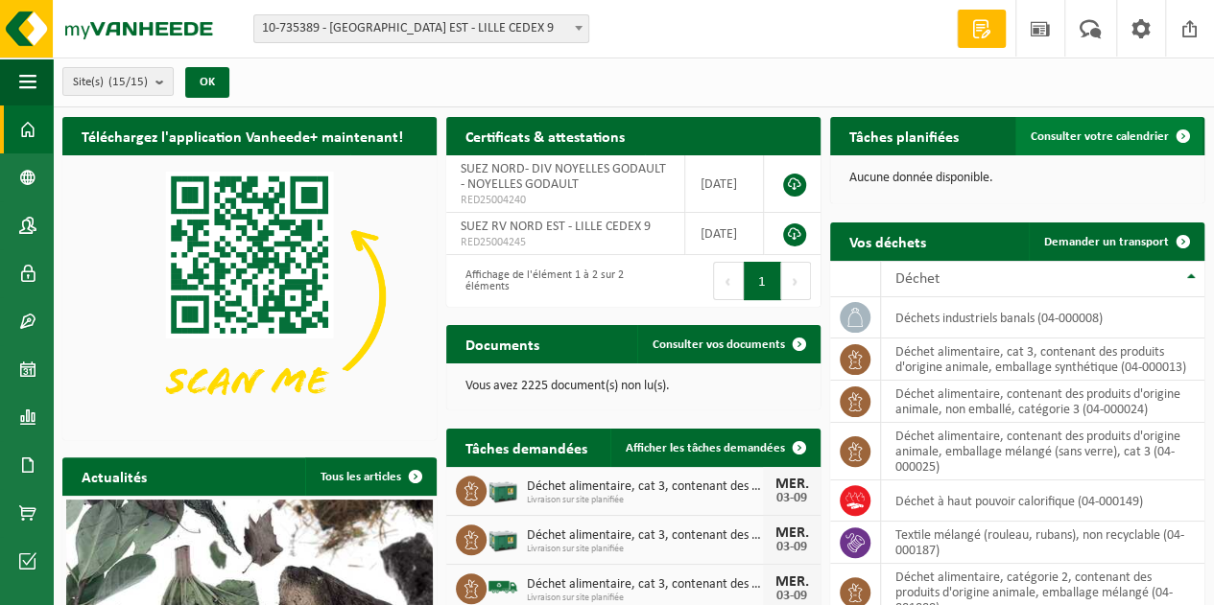
click at [1151, 136] on span "Consulter votre calendrier" at bounding box center [1100, 137] width 138 height 12
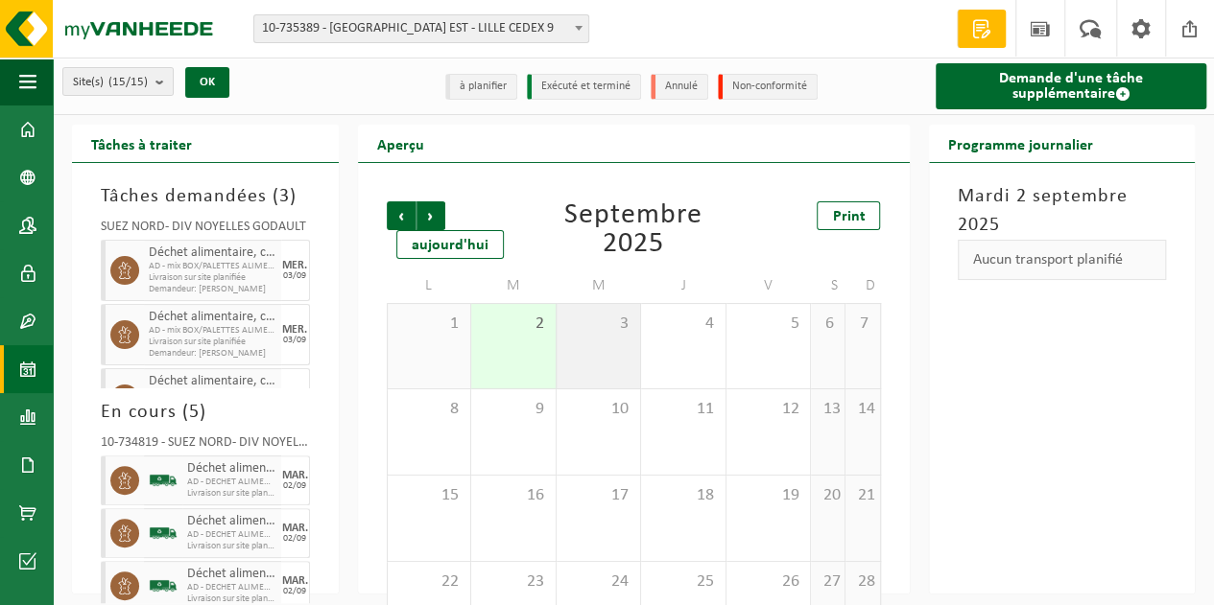
click at [635, 345] on div "3" at bounding box center [599, 346] width 84 height 84
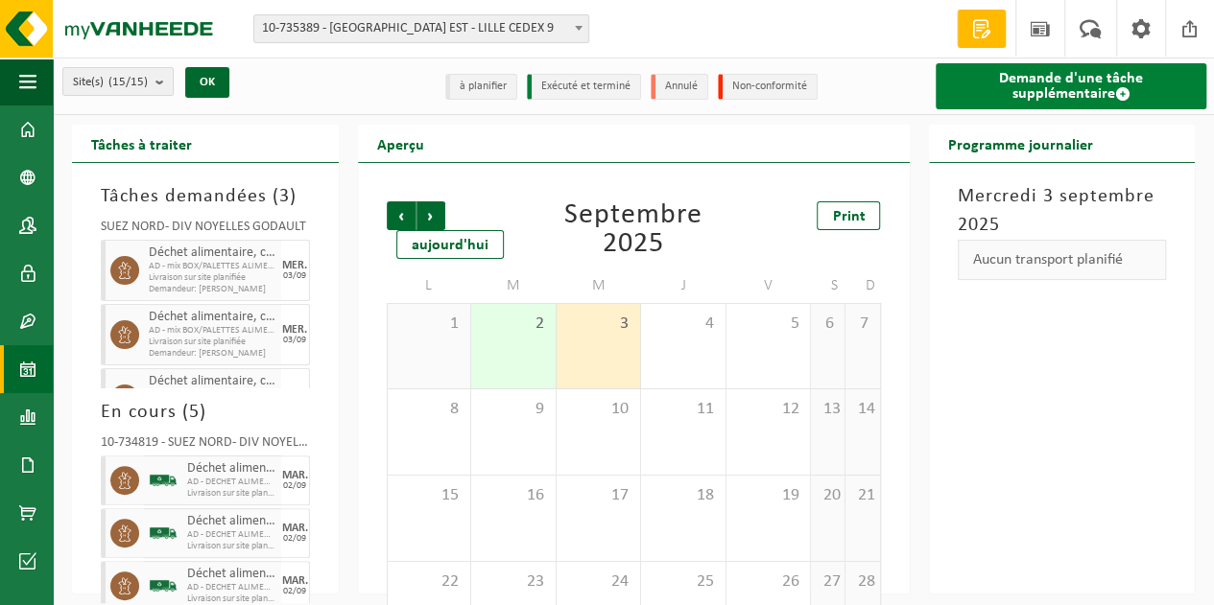
click at [1105, 92] on link "Demande d'une tâche supplémentaire" at bounding box center [1072, 86] width 272 height 46
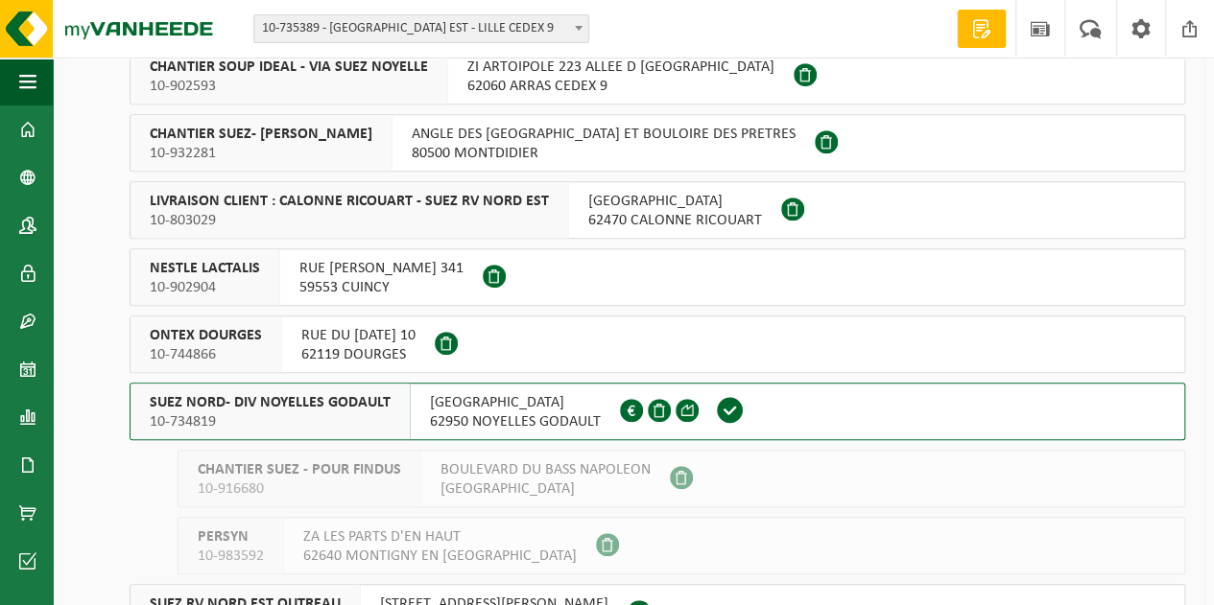
scroll to position [408, 0]
click at [274, 425] on span "10-734819" at bounding box center [270, 423] width 241 height 19
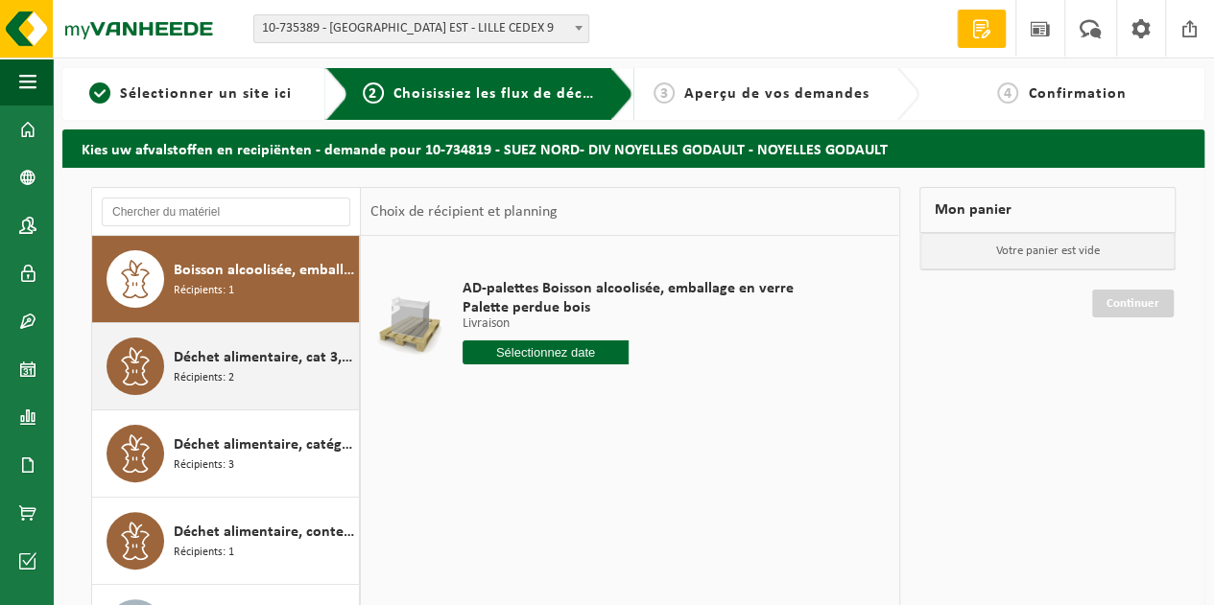
click at [257, 396] on div "Déchet alimentaire, cat 3, contenant des produits d'origine animale, emballage …" at bounding box center [226, 366] width 268 height 86
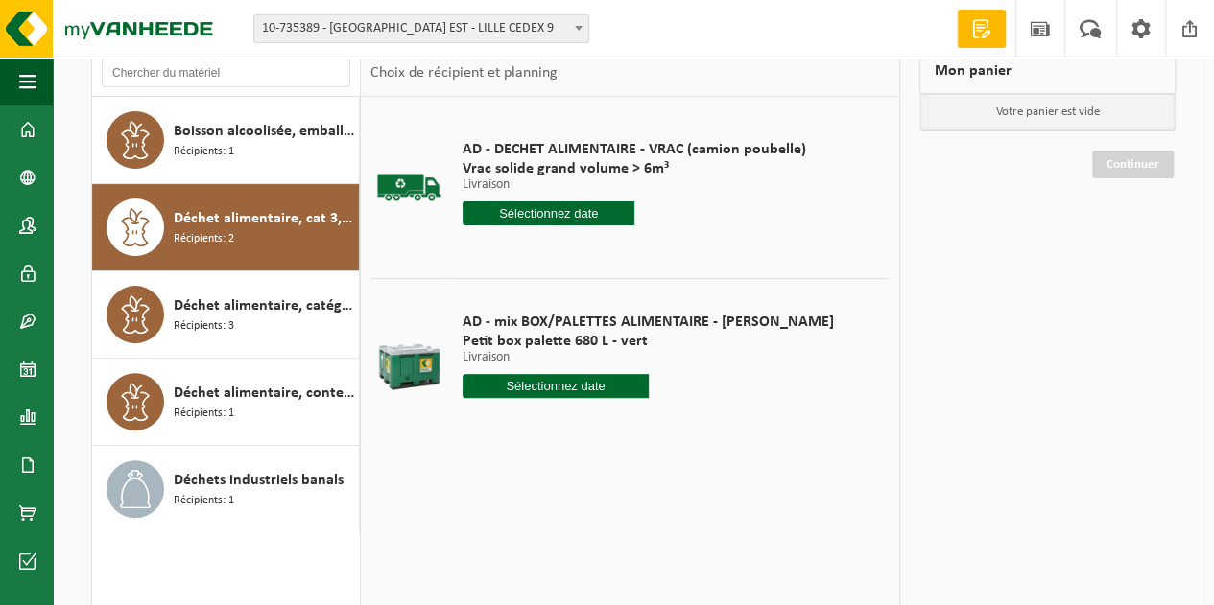
scroll to position [147, 0]
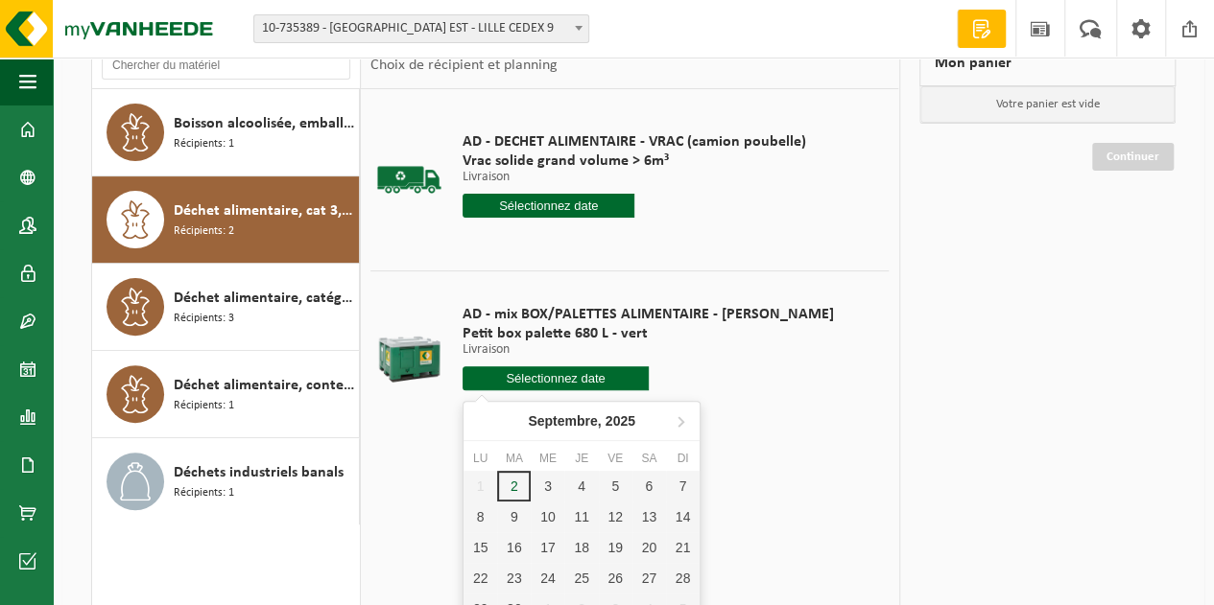
click at [584, 377] on input "text" at bounding box center [556, 379] width 186 height 24
click at [547, 487] on div "3" at bounding box center [548, 486] width 34 height 31
type input "à partir de [DATE]"
type input "2025-09-03"
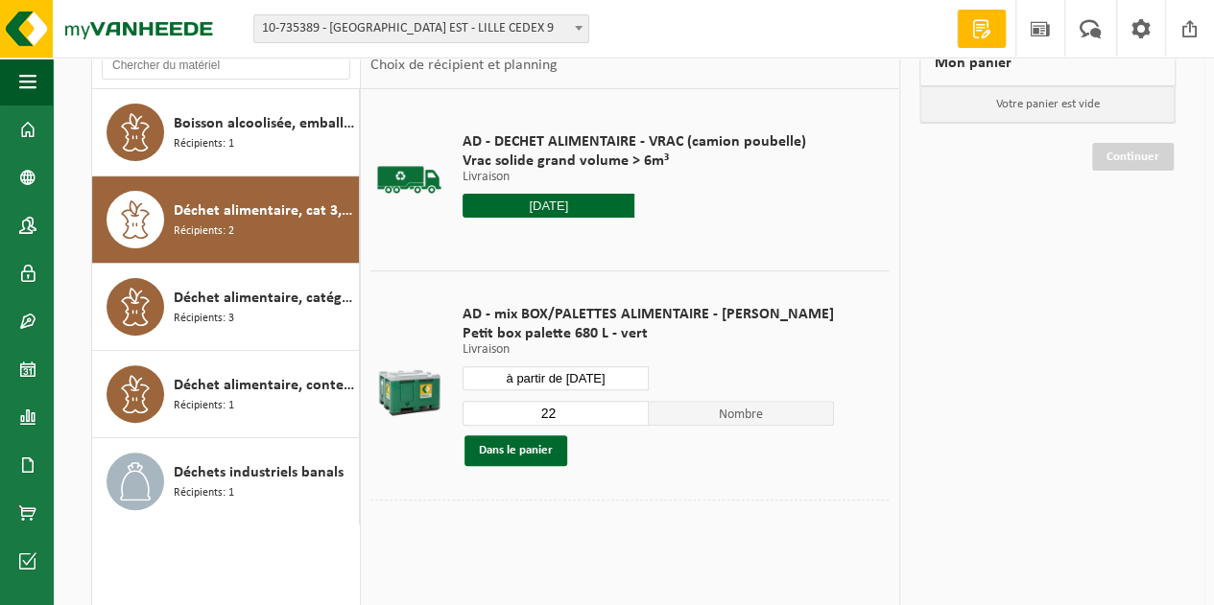
click at [559, 418] on input "22" at bounding box center [556, 413] width 186 height 25
type input "2"
type input "1"
click at [555, 450] on button "Dans le panier" at bounding box center [515, 451] width 103 height 31
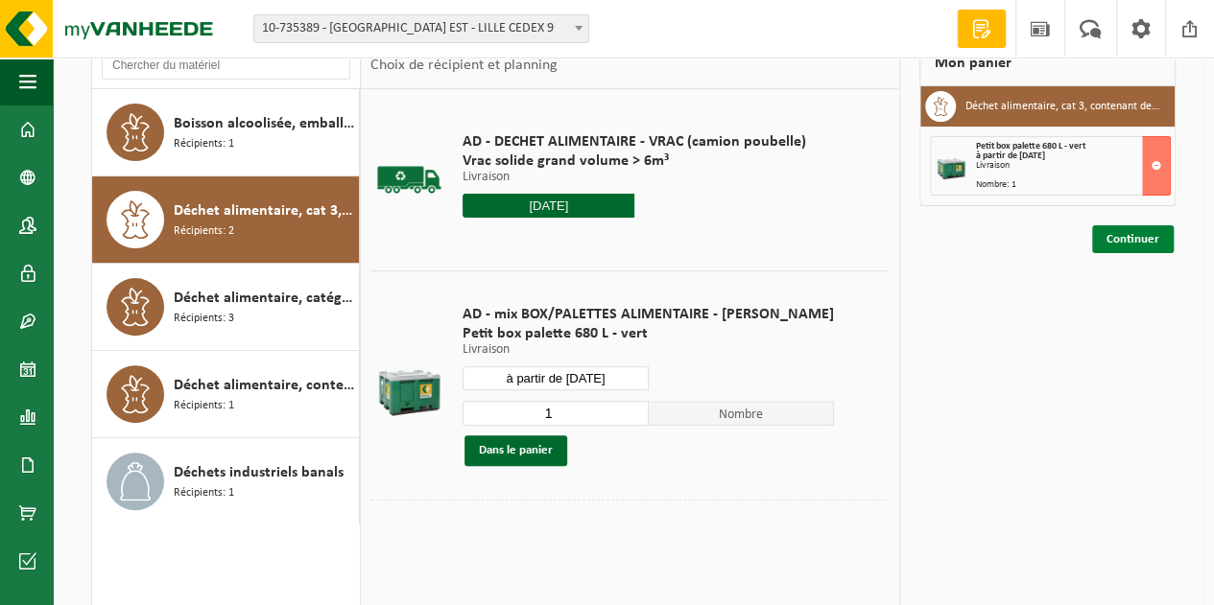
click at [1140, 238] on link "Continuer" at bounding box center [1133, 240] width 82 height 28
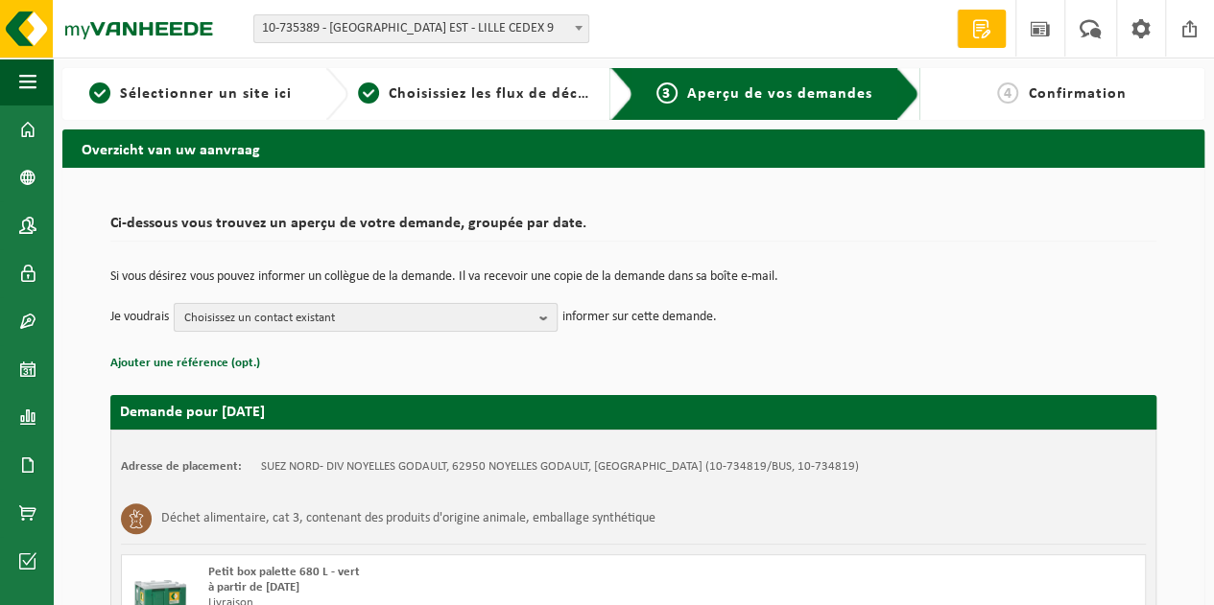
click at [548, 318] on b "button" at bounding box center [547, 317] width 17 height 27
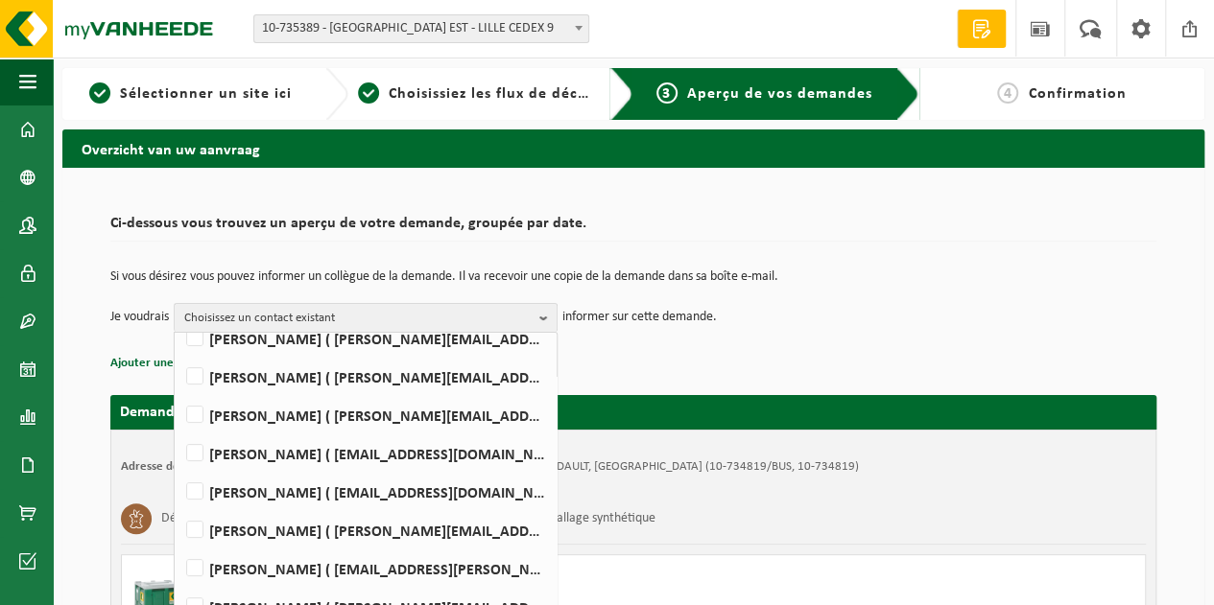
scroll to position [288, 0]
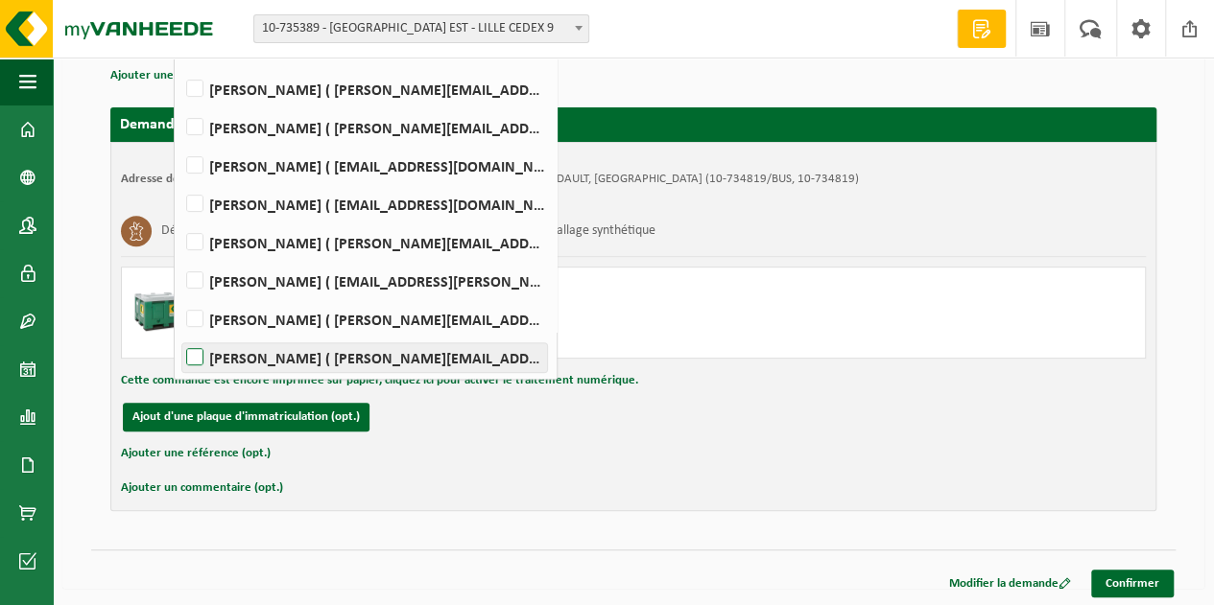
click at [299, 354] on label "[PERSON_NAME] ( [PERSON_NAME][EMAIL_ADDRESS][DOMAIN_NAME] )" at bounding box center [364, 358] width 365 height 29
click at [179, 334] on input "[PERSON_NAME] ( [PERSON_NAME][EMAIL_ADDRESS][DOMAIN_NAME] )" at bounding box center [178, 333] width 1 height 1
checkbox input "true"
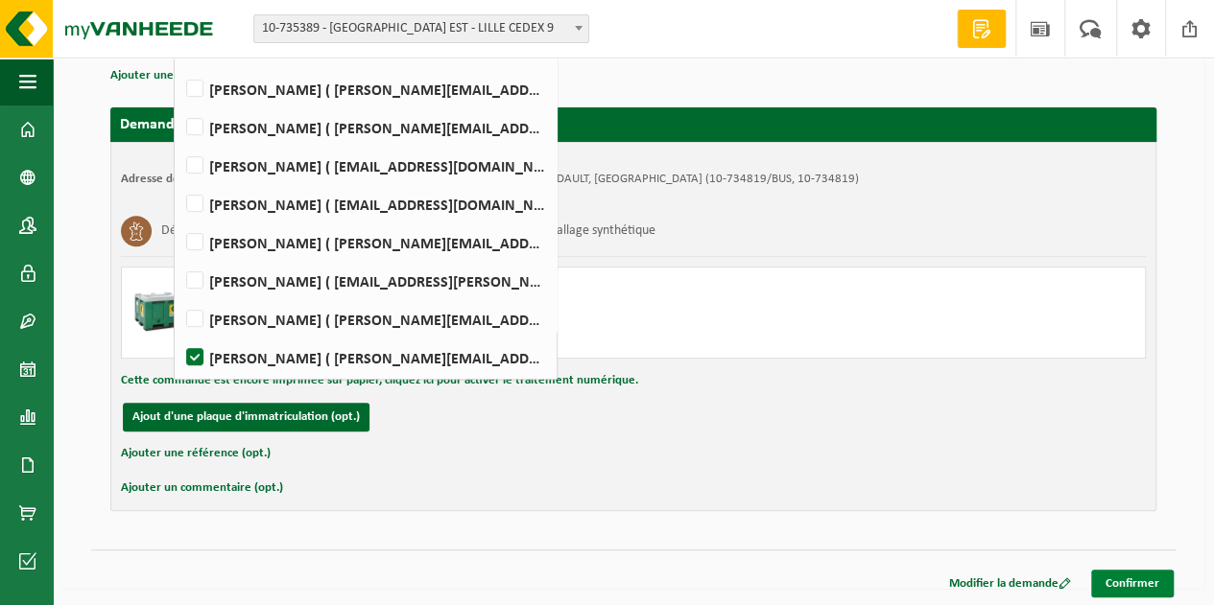
click at [1166, 582] on link "Confirmer" at bounding box center [1132, 584] width 83 height 28
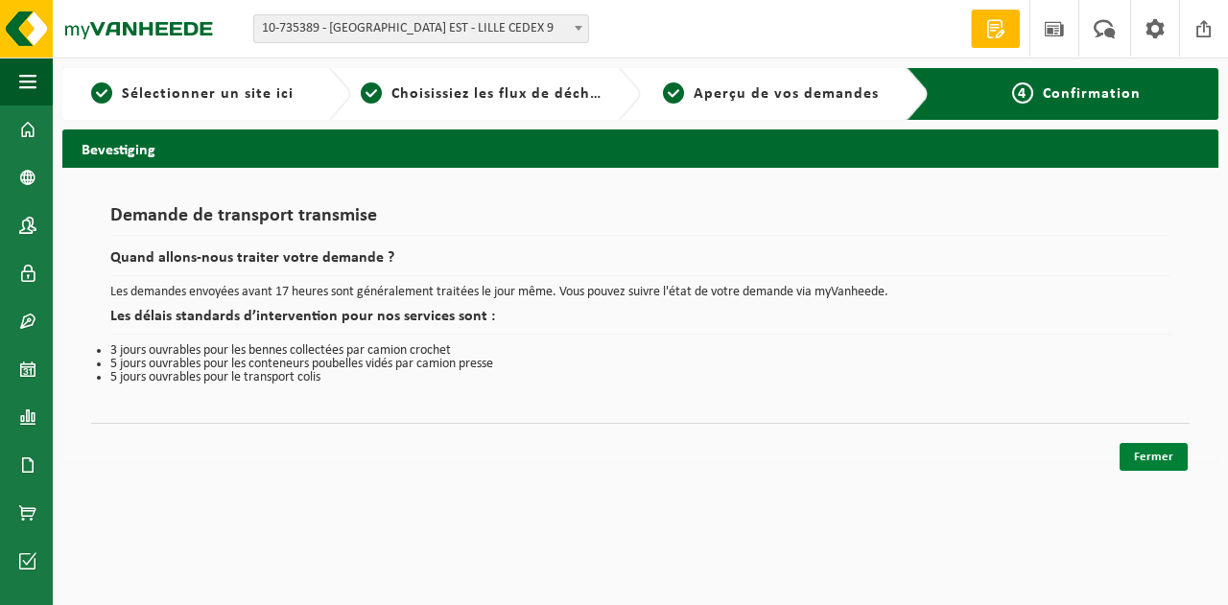
click at [1159, 455] on link "Fermer" at bounding box center [1154, 457] width 68 height 28
